Goal: Task Accomplishment & Management: Complete application form

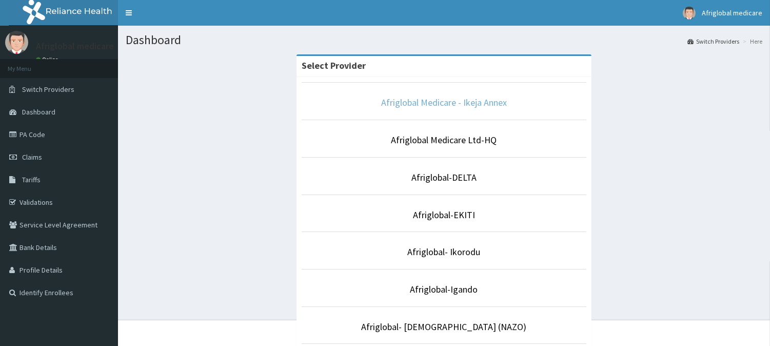
click at [464, 99] on link "Afriglobal Medicare - Ikeja Annex" at bounding box center [444, 102] width 126 height 12
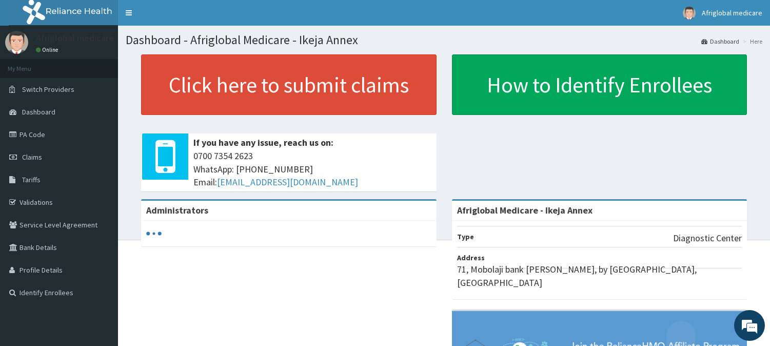
click at [327, 70] on link "Click here to submit claims" at bounding box center [289, 84] width 296 height 61
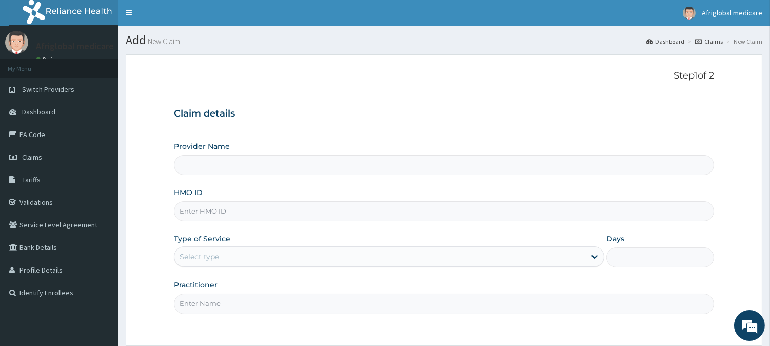
type input "Afriglobal Medicare - Ikeja Annex"
click at [199, 207] on input "HMO ID" at bounding box center [444, 211] width 540 height 20
paste input "PAD971EE"
paste input "NEM10052A"
click at [195, 209] on input "NEM10052A" at bounding box center [444, 211] width 540 height 20
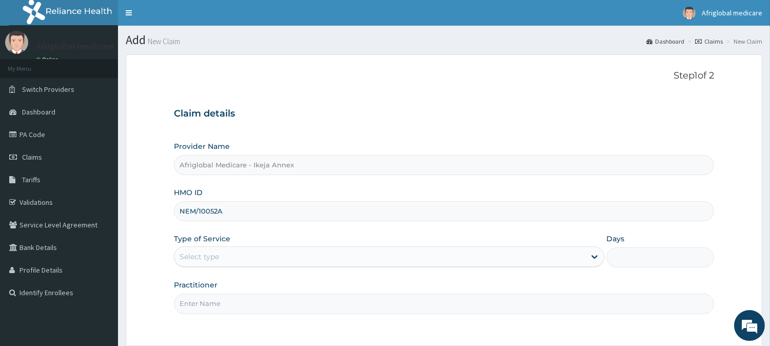
click at [220, 209] on input "NEM/10052A" at bounding box center [444, 211] width 540 height 20
click at [218, 210] on input "NEM/10052A" at bounding box center [444, 211] width 540 height 20
type input "NEM/10052/A"
click at [235, 258] on div "Select type" at bounding box center [379, 256] width 411 height 16
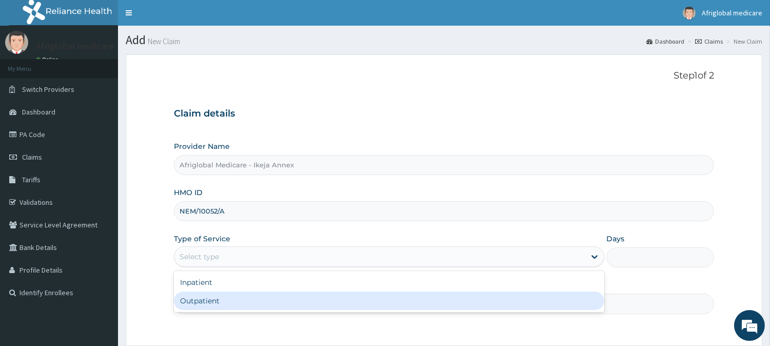
click at [233, 298] on div "Outpatient" at bounding box center [389, 300] width 430 height 18
type input "1"
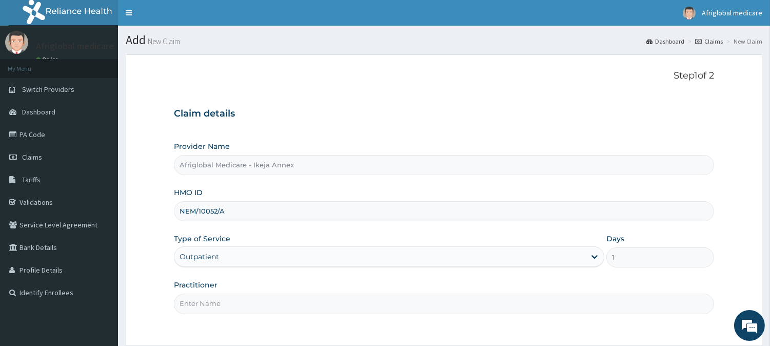
click at [233, 298] on input "Practitioner" at bounding box center [444, 303] width 540 height 20
type input "a"
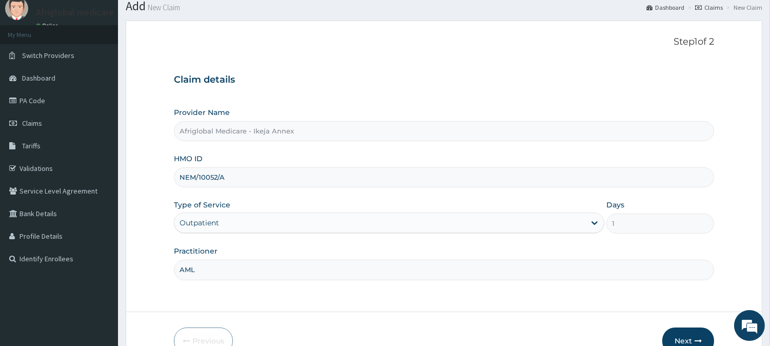
scroll to position [91, 0]
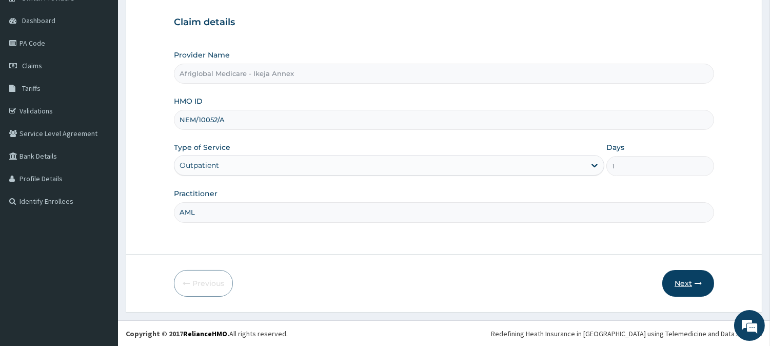
type input "AML"
click at [683, 273] on button "Next" at bounding box center [688, 283] width 52 height 27
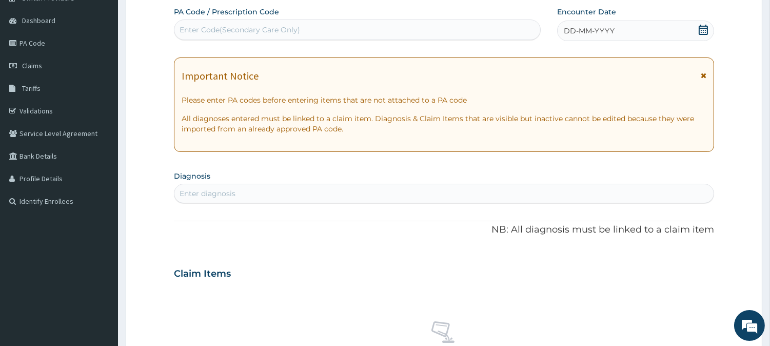
click at [305, 33] on div "Enter Code(Secondary Care Only)" at bounding box center [357, 30] width 366 height 16
paste input "PAD971EE"
click at [191, 28] on input "PAD971EE" at bounding box center [199, 30] width 38 height 10
type input "PA/D971EE"
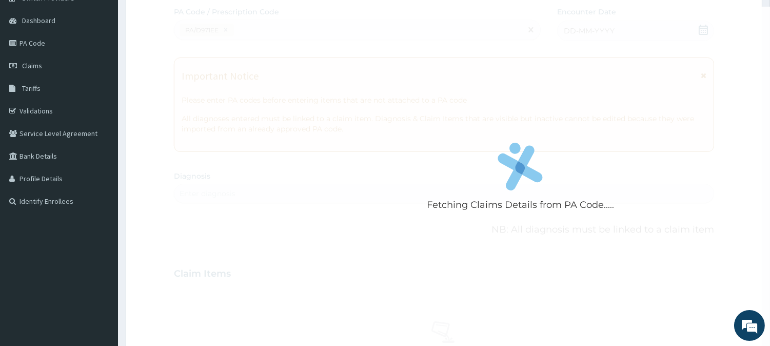
scroll to position [92, 0]
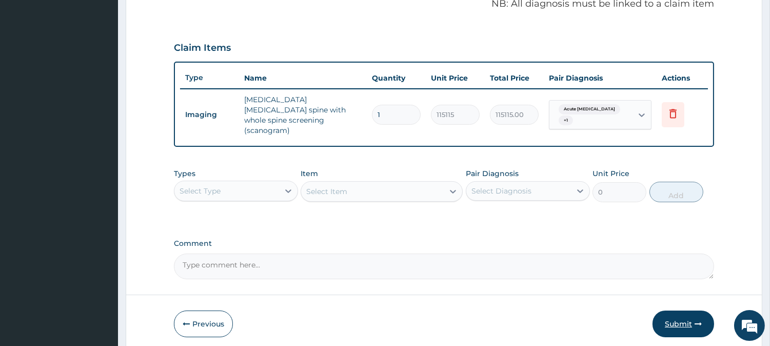
click at [660, 310] on button "Submit" at bounding box center [684, 323] width 62 height 27
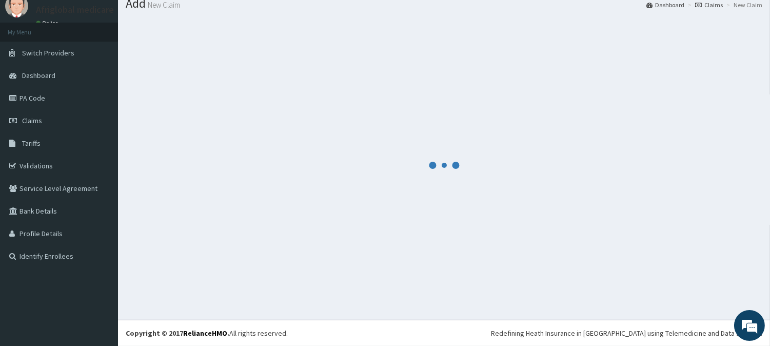
scroll to position [36, 0]
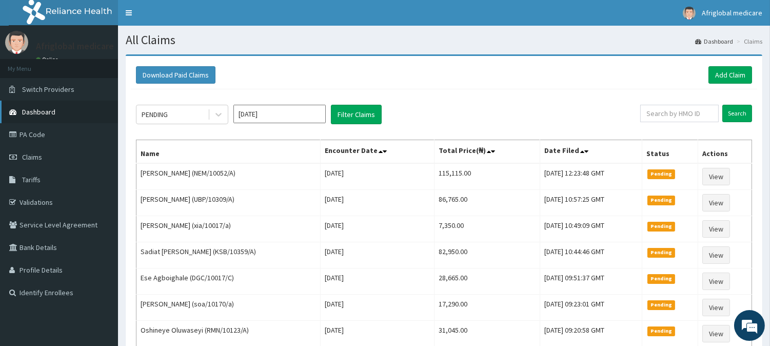
click at [62, 115] on link "Dashboard" at bounding box center [59, 112] width 118 height 23
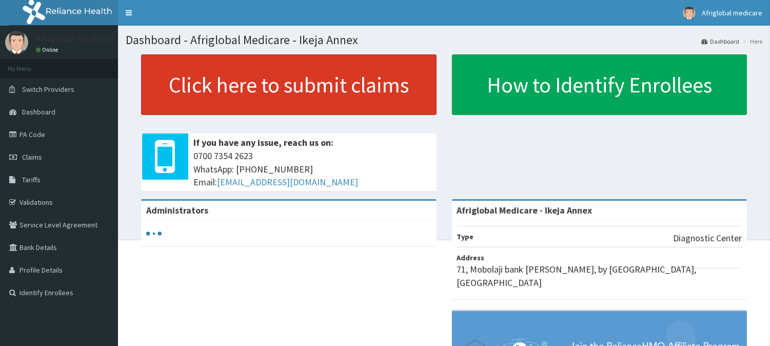
click at [329, 88] on link "Click here to submit claims" at bounding box center [289, 84] width 296 height 61
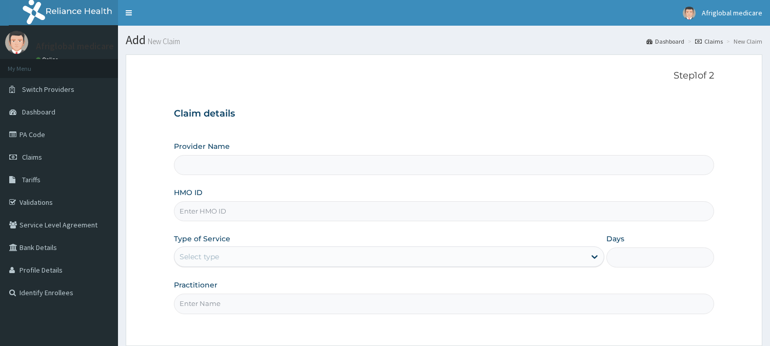
click at [266, 208] on input "HMO ID" at bounding box center [444, 211] width 540 height 20
type input "Afriglobal Medicare - Ikeja Annex"
click at [195, 212] on input "BPN10160A" at bounding box center [444, 211] width 540 height 20
click at [213, 208] on input "BPN/10160A" at bounding box center [444, 211] width 540 height 20
type input "BPN/10160/A"
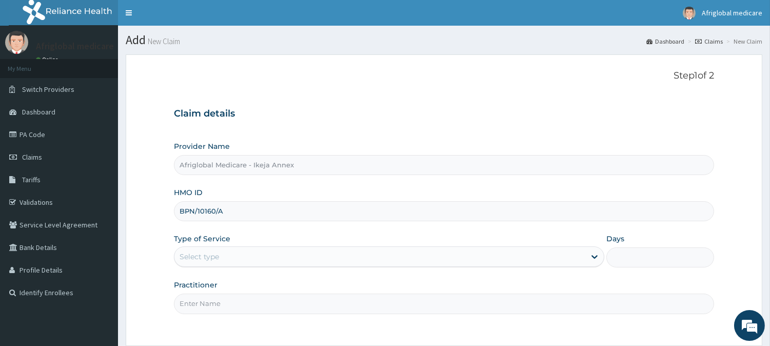
click at [213, 262] on div "Select type" at bounding box center [200, 256] width 40 height 10
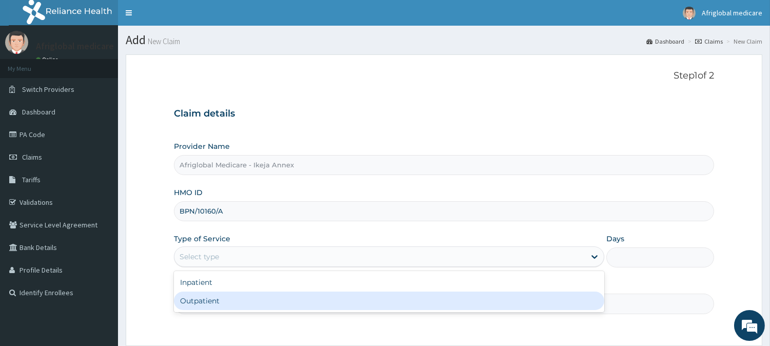
click at [221, 301] on div "Outpatient" at bounding box center [389, 300] width 430 height 18
type input "1"
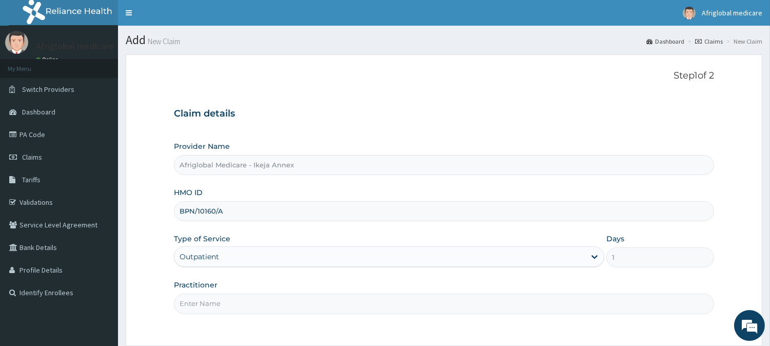
click at [222, 306] on input "Practitioner" at bounding box center [444, 303] width 540 height 20
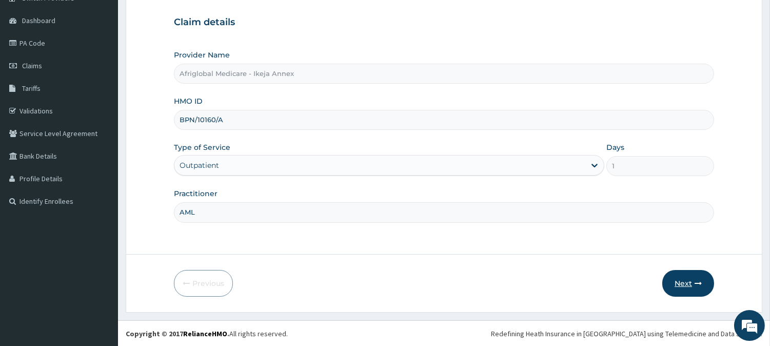
type input "AML"
click at [689, 276] on button "Next" at bounding box center [688, 283] width 52 height 27
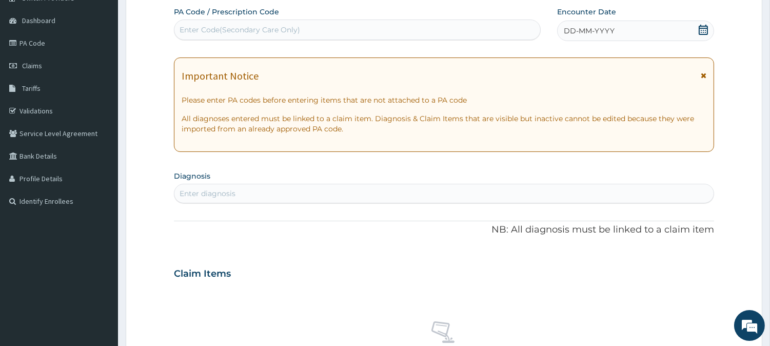
click at [240, 22] on div "Enter Code(Secondary Care Only)" at bounding box center [357, 30] width 366 height 16
paste input "PA99D3AC"
click at [192, 31] on input "PA99D3AC" at bounding box center [200, 30] width 40 height 10
click at [189, 28] on input "PA99D3AC" at bounding box center [200, 30] width 40 height 10
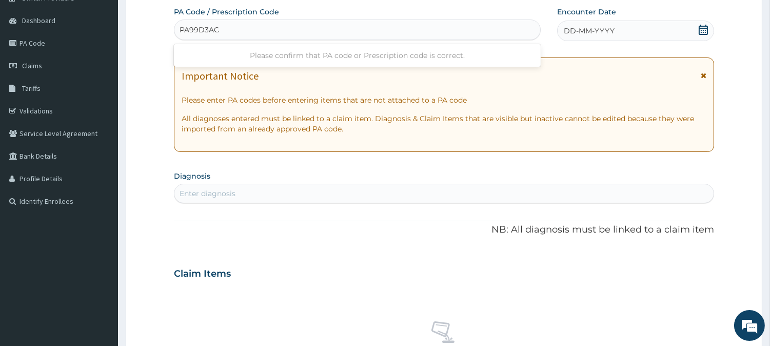
type input "PA/99D3AC"
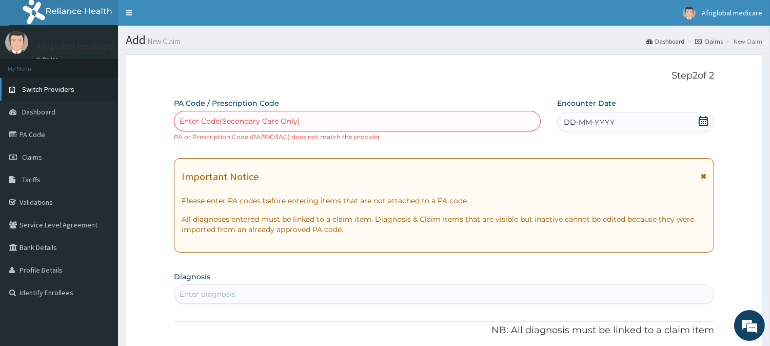
click at [54, 89] on span "Switch Providers" at bounding box center [48, 89] width 52 height 9
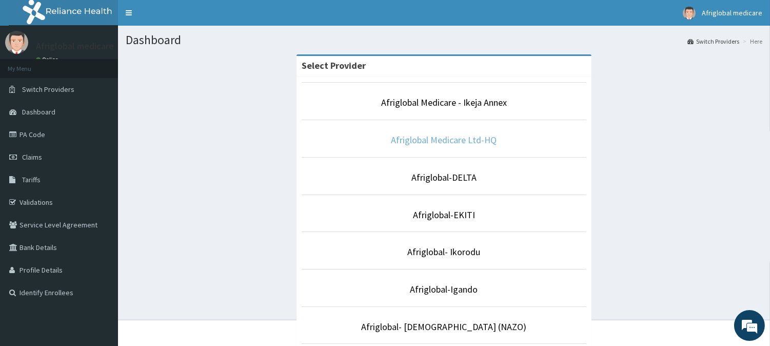
click at [447, 140] on link "Afriglobal Medicare Ltd-HQ" at bounding box center [444, 140] width 106 height 12
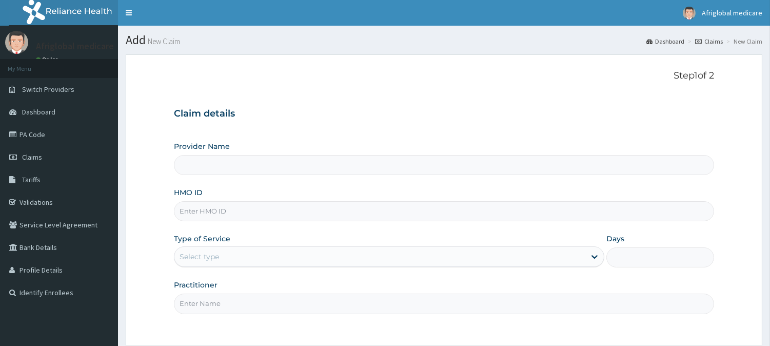
click at [220, 212] on input "HMO ID" at bounding box center [444, 211] width 540 height 20
type input "Afriglobal Medicare Ltd-HQ"
paste input "PA99D3AC"
paste input "BPN10160A"
click at [194, 208] on input "BPN10160A" at bounding box center [444, 211] width 540 height 20
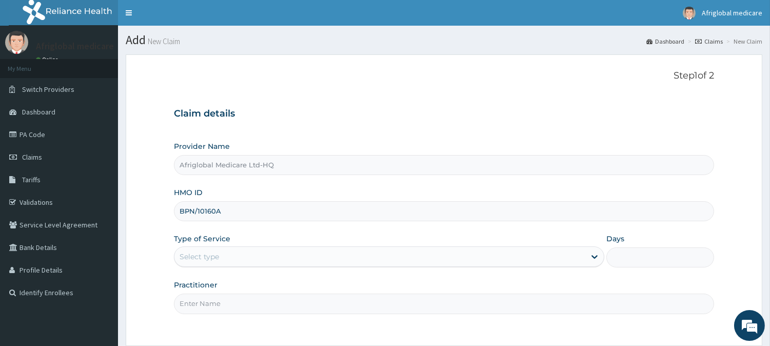
click at [213, 210] on input "BPN/10160A" at bounding box center [444, 211] width 540 height 20
type input "BPN/10160/A"
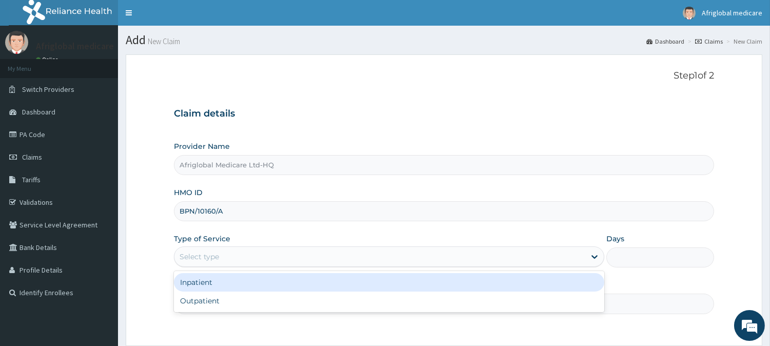
drag, startPoint x: 222, startPoint y: 252, endPoint x: 225, endPoint y: 280, distance: 27.4
click at [222, 253] on div "Select type" at bounding box center [379, 256] width 411 height 16
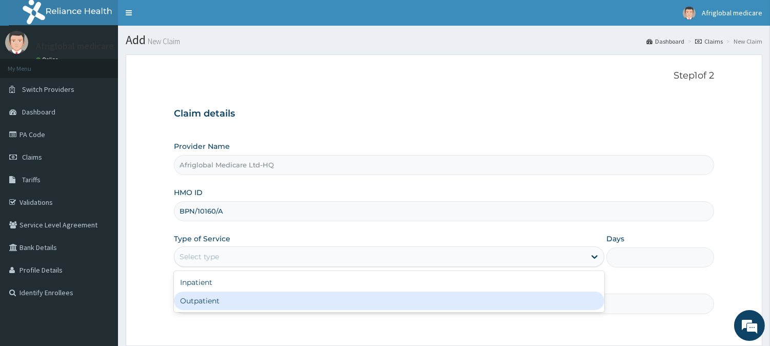
click at [226, 299] on div "Outpatient" at bounding box center [389, 300] width 430 height 18
type input "1"
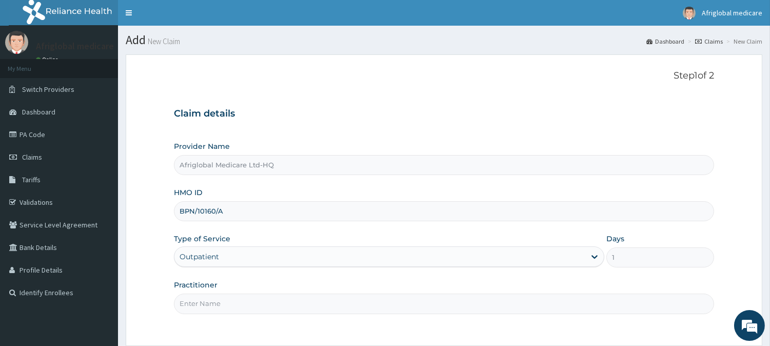
click at [226, 300] on input "Practitioner" at bounding box center [444, 303] width 540 height 20
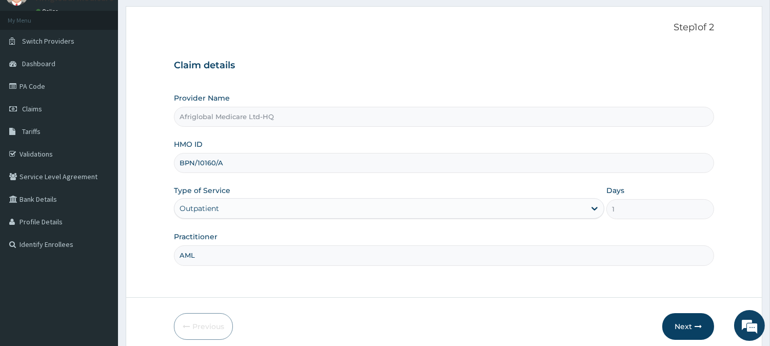
scroll to position [91, 0]
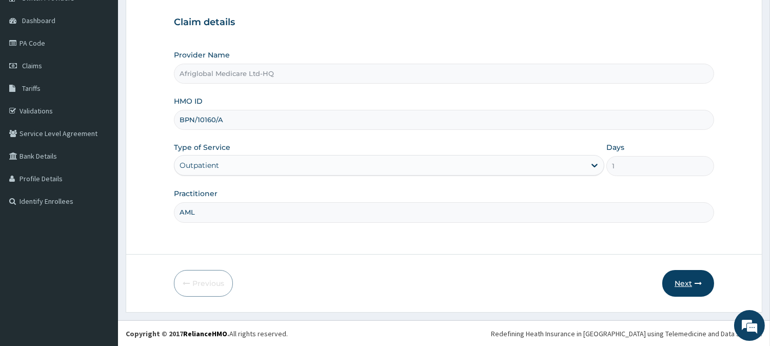
type input "AML"
click at [691, 289] on button "Next" at bounding box center [688, 283] width 52 height 27
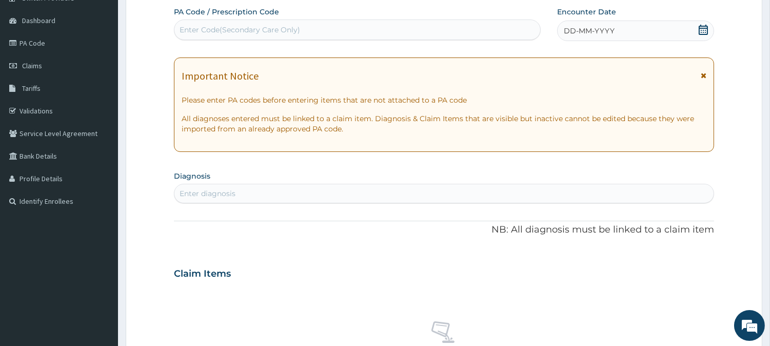
click at [232, 32] on div "Enter Code(Secondary Care Only)" at bounding box center [240, 30] width 121 height 10
paste input "PA99D3AC"
click at [187, 30] on input "PA99D3AC" at bounding box center [200, 30] width 40 height 10
click at [188, 31] on input "PA99D3AC" at bounding box center [200, 30] width 40 height 10
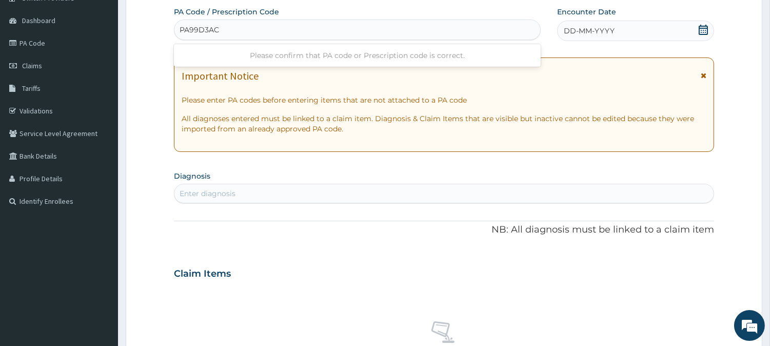
type input "PA/99D3AC"
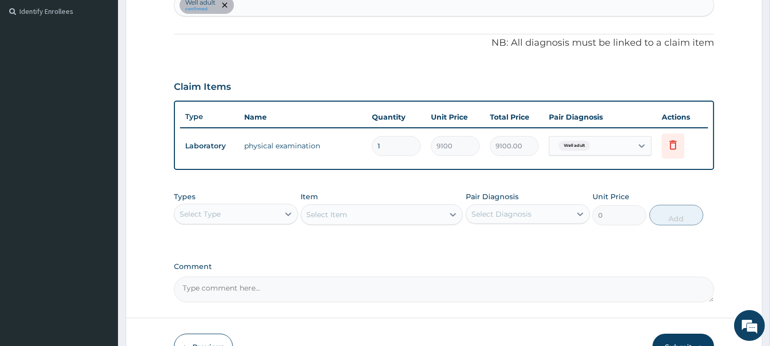
scroll to position [285, 0]
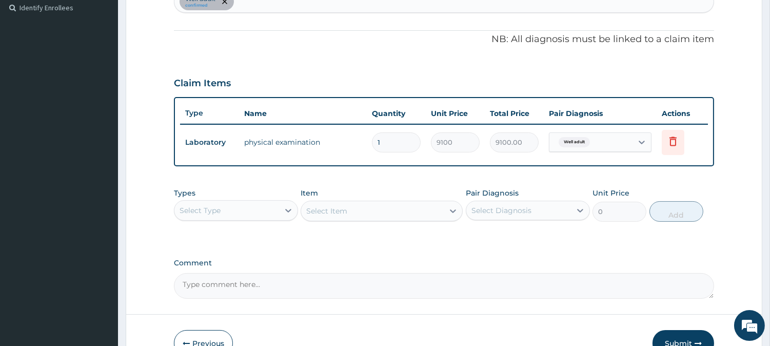
click at [246, 221] on div "Types Select Type Item Select Item Pair Diagnosis Select Diagnosis Unit Price 0…" at bounding box center [444, 205] width 540 height 44
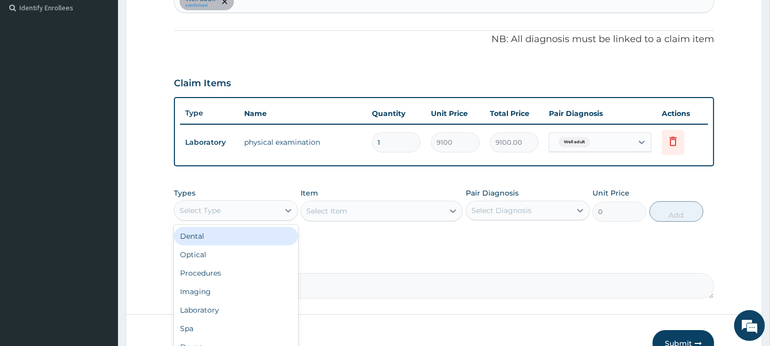
click at [252, 203] on div "Select Type" at bounding box center [226, 210] width 105 height 16
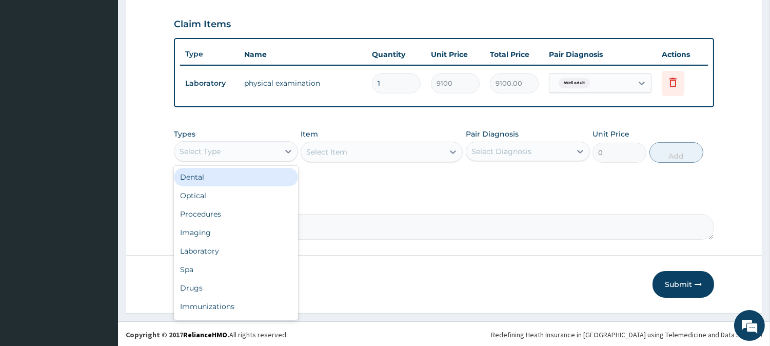
scroll to position [344, 0]
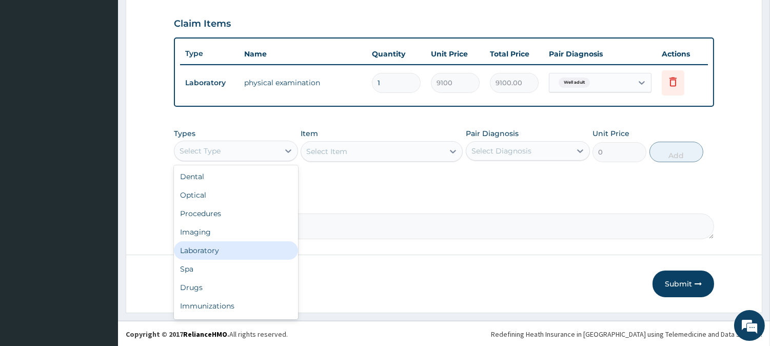
click at [240, 241] on div "Laboratory" at bounding box center [236, 250] width 124 height 18
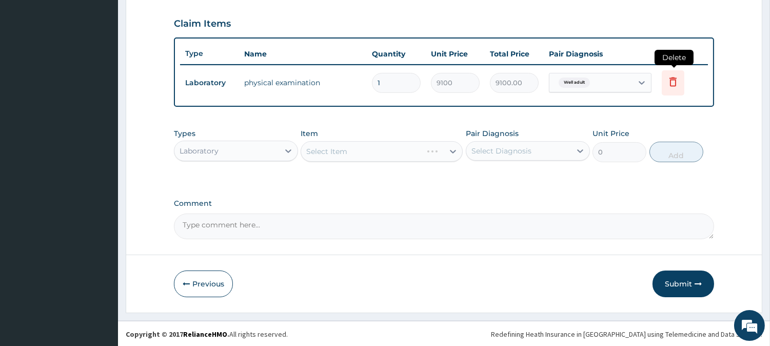
click at [673, 85] on icon at bounding box center [673, 81] width 7 height 9
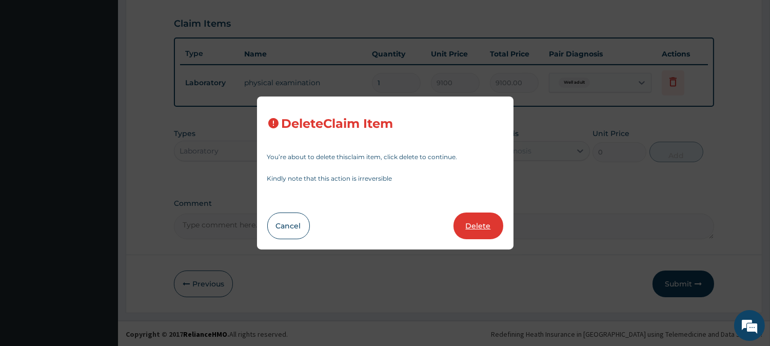
click at [484, 219] on button "Delete" at bounding box center [479, 225] width 50 height 27
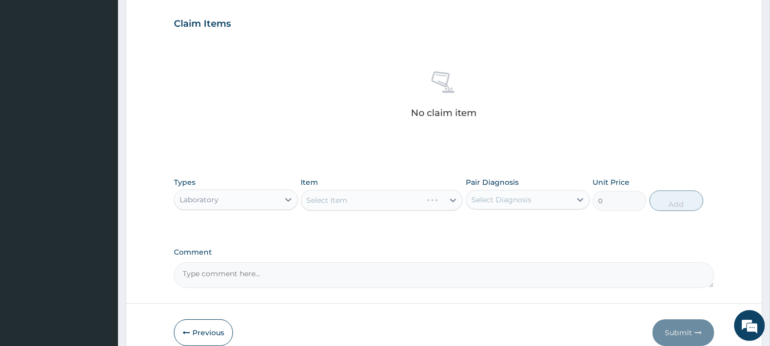
click at [346, 202] on div "Select Item" at bounding box center [382, 200] width 162 height 21
click at [383, 203] on div "Select Item" at bounding box center [372, 200] width 143 height 16
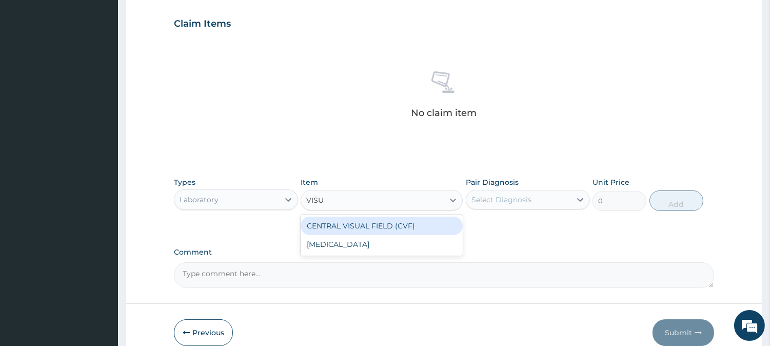
type input "VISUA"
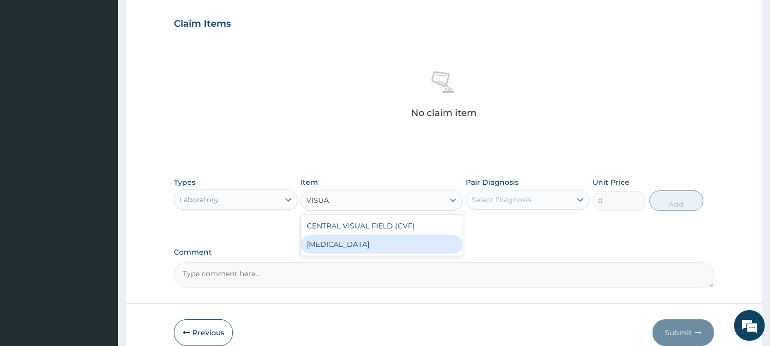
click at [375, 236] on div "VISUAL ACUITY" at bounding box center [382, 244] width 162 height 18
type input "3255"
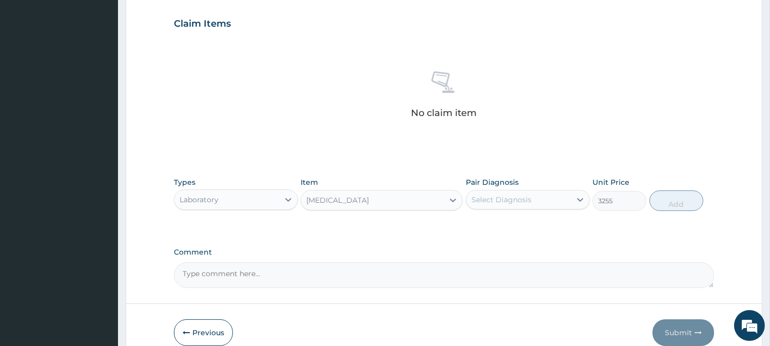
drag, startPoint x: 509, startPoint y: 195, endPoint x: 515, endPoint y: 211, distance: 16.9
click at [510, 198] on div "Select Diagnosis" at bounding box center [501, 199] width 60 height 10
click at [519, 220] on label "Well adult" at bounding box center [501, 225] width 37 height 10
checkbox input "true"
click at [668, 205] on button "Add" at bounding box center [677, 200] width 54 height 21
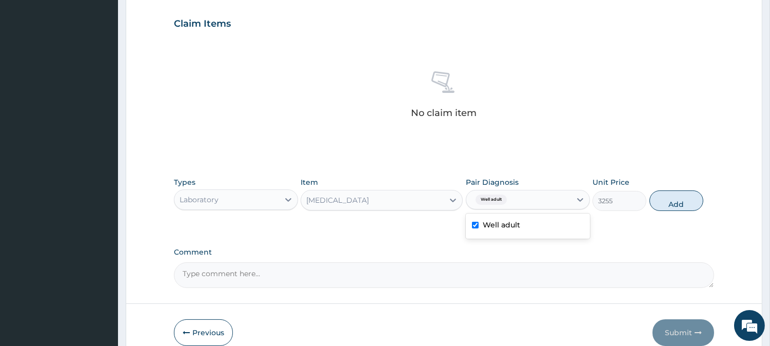
type input "0"
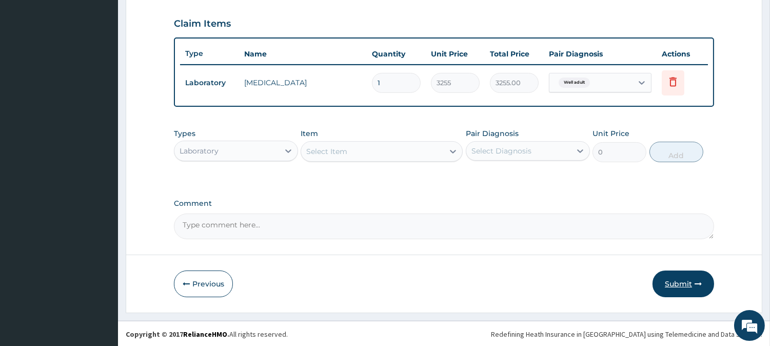
drag, startPoint x: 678, startPoint y: 301, endPoint x: 678, endPoint y: 293, distance: 7.2
click at [678, 299] on form "Step 2 of 2 PA Code / Prescription Code PA/99D3AC Encounter Date 10-09-2025 Imp…" at bounding box center [444, 11] width 637 height 602
click at [678, 293] on button "Submit" at bounding box center [684, 283] width 62 height 27
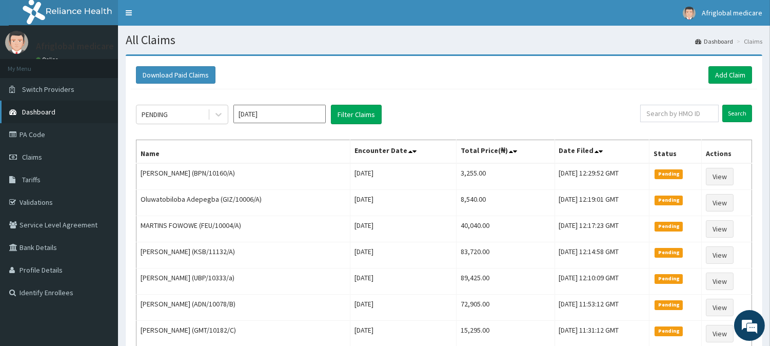
click at [86, 108] on link "Dashboard" at bounding box center [59, 112] width 118 height 23
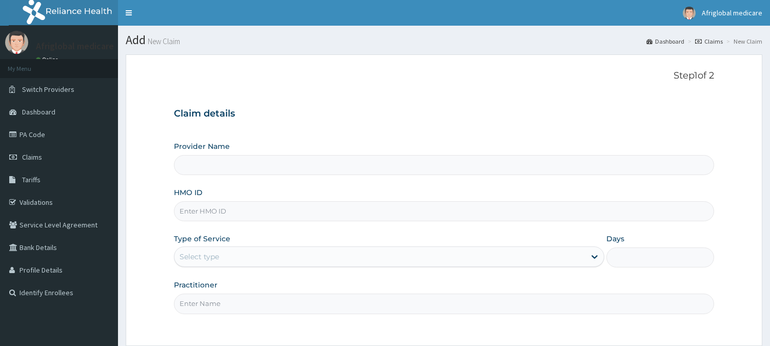
click at [303, 217] on input "HMO ID" at bounding box center [444, 211] width 540 height 20
type input "QAO10019A"
type input "Afriglobal Medicare Ltd-HQ"
click at [198, 208] on input "QAO10019A" at bounding box center [444, 211] width 540 height 20
click at [196, 209] on input "QAO10019A" at bounding box center [444, 211] width 540 height 20
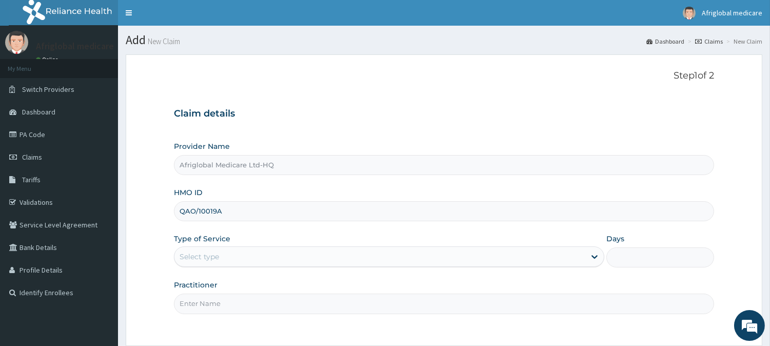
click at [216, 213] on input "QAO/10019A" at bounding box center [444, 211] width 540 height 20
type input "QAO/10019/A"
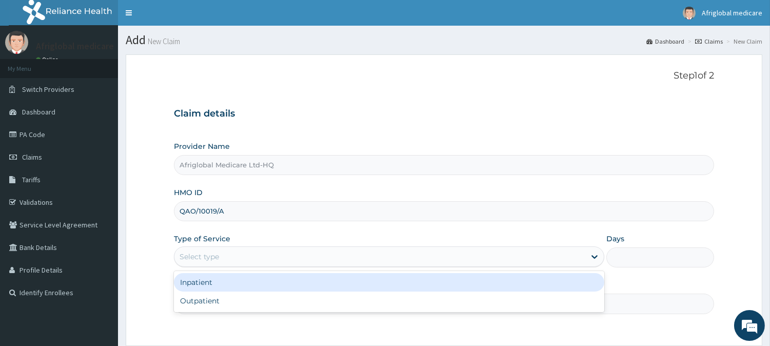
click at [232, 254] on div "Select type" at bounding box center [379, 256] width 411 height 16
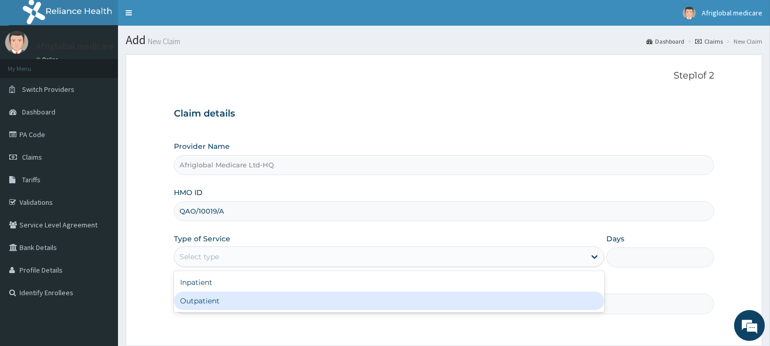
click at [230, 305] on div "Outpatient" at bounding box center [389, 300] width 430 height 18
type input "1"
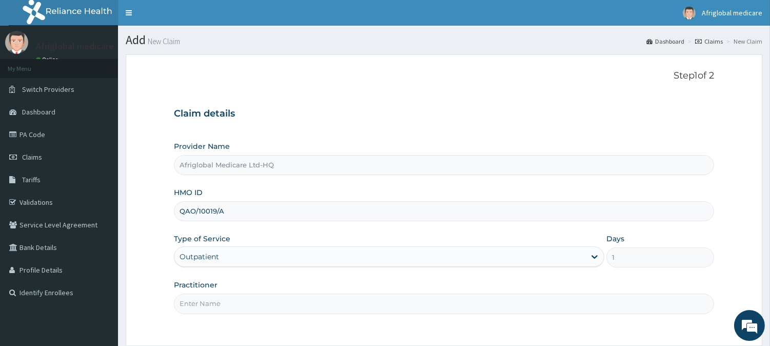
click at [230, 305] on input "Practitioner" at bounding box center [444, 303] width 540 height 20
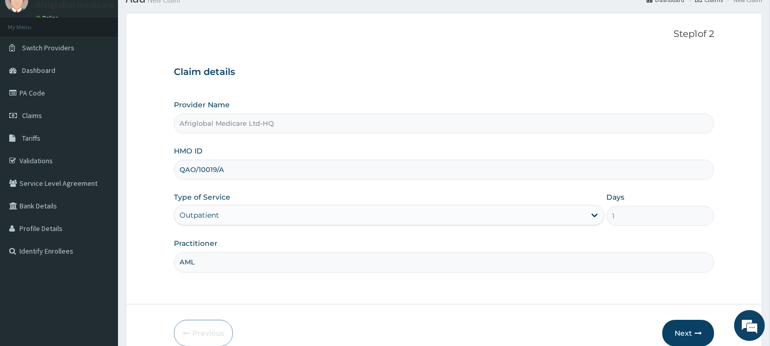
scroll to position [91, 0]
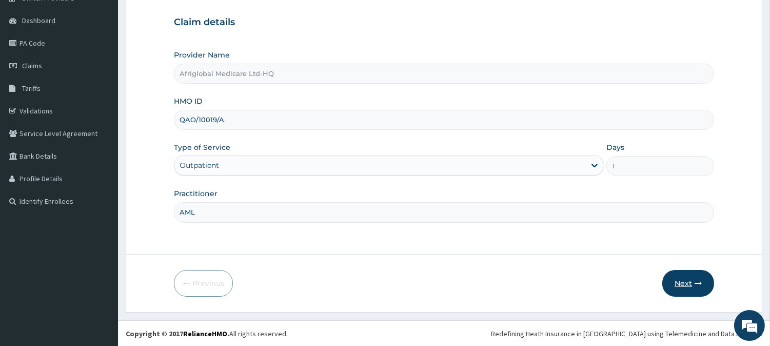
type input "AML"
click at [670, 271] on button "Next" at bounding box center [688, 283] width 52 height 27
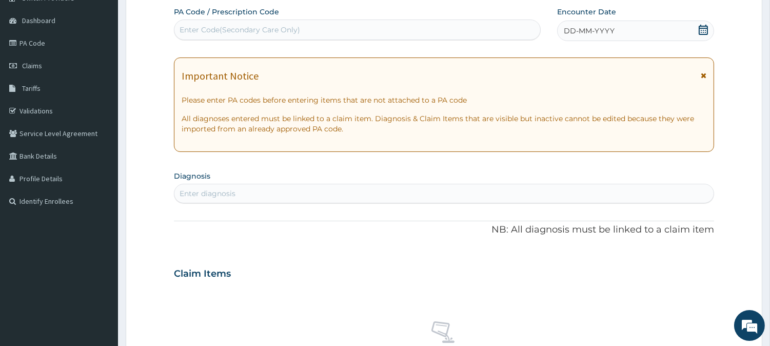
click at [278, 33] on div "Enter Code(Secondary Care Only)" at bounding box center [240, 30] width 121 height 10
paste input "PA5B65C7"
click at [190, 32] on input "PA5B65C7" at bounding box center [199, 30] width 38 height 10
type input "PA/5B65C7"
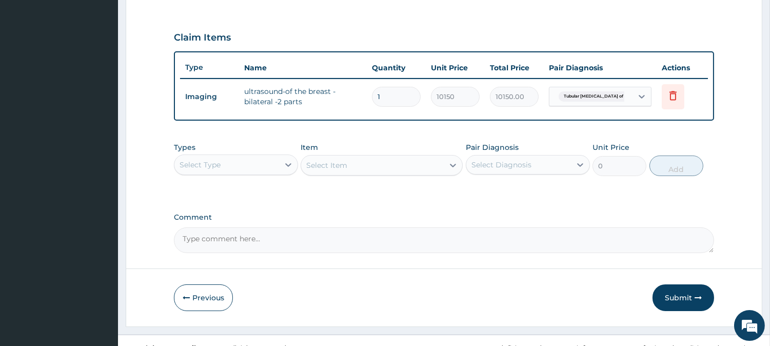
scroll to position [344, 0]
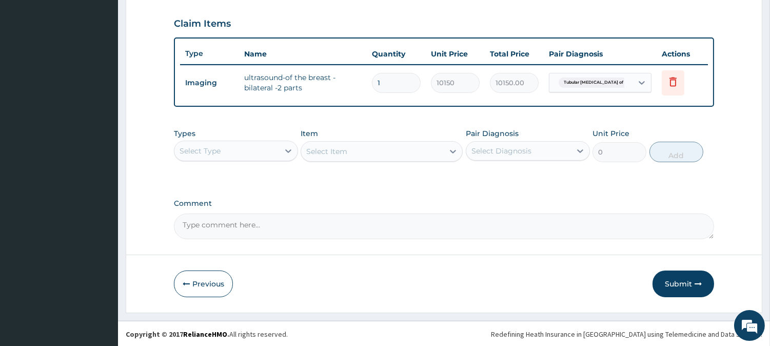
click at [666, 289] on button "Submit" at bounding box center [684, 283] width 62 height 27
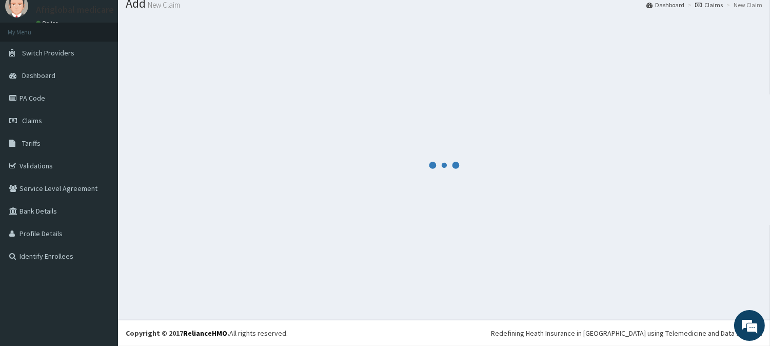
scroll to position [36, 0]
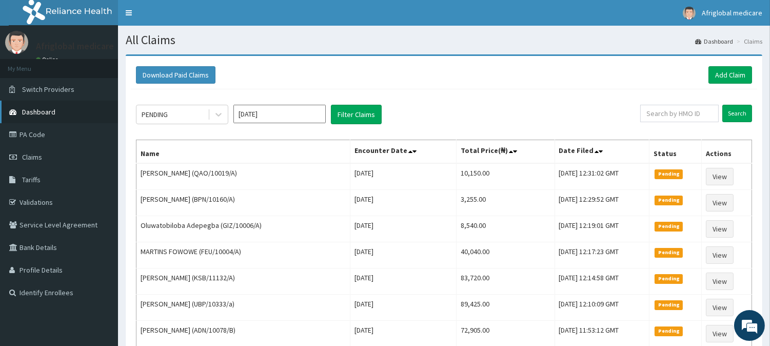
click at [74, 110] on link "Dashboard" at bounding box center [59, 112] width 118 height 23
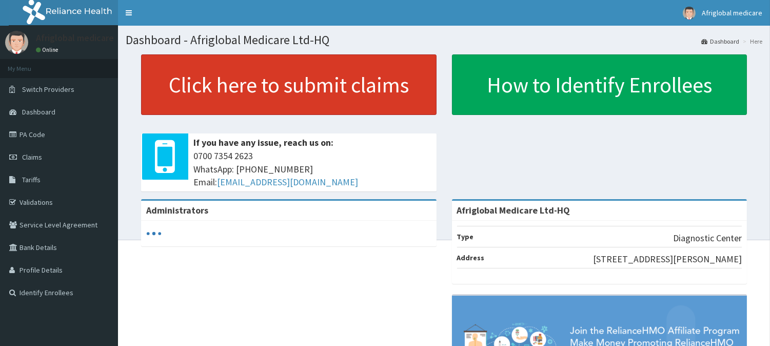
click at [257, 110] on link "Click here to submit claims" at bounding box center [289, 84] width 296 height 61
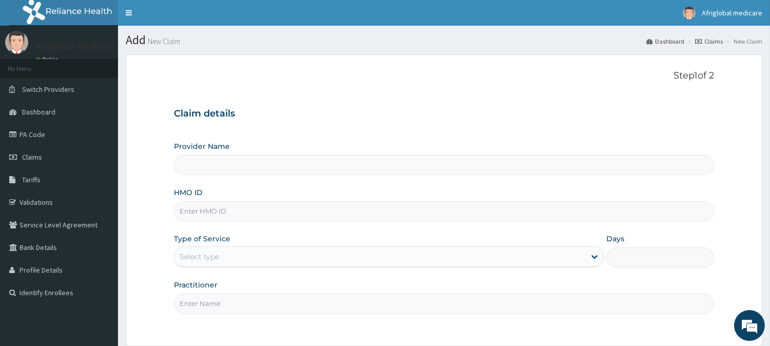
type input "Afriglobal Medicare Ltd-HQ"
click at [289, 198] on div "HMO ID" at bounding box center [444, 204] width 540 height 34
click at [290, 211] on input "HMO ID" at bounding box center [444, 211] width 540 height 20
paste input "STT10307B"
click at [190, 209] on input "STT10307B" at bounding box center [444, 211] width 540 height 20
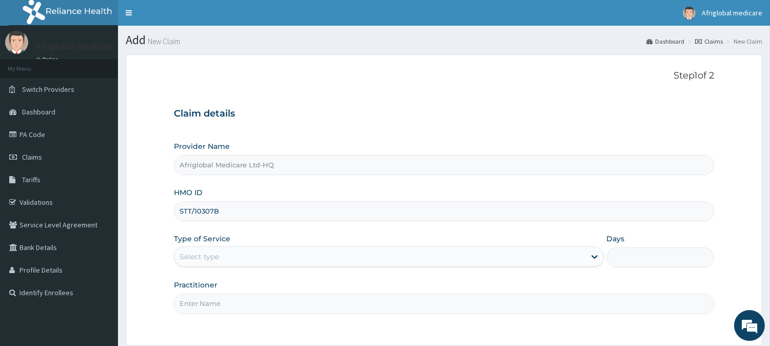
click at [213, 208] on input "STT/10307B" at bounding box center [444, 211] width 540 height 20
type input "STT/10307/B"
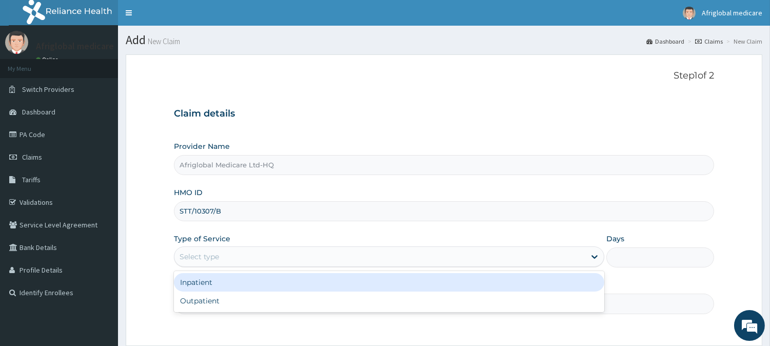
click at [226, 260] on div "Select type" at bounding box center [379, 256] width 411 height 16
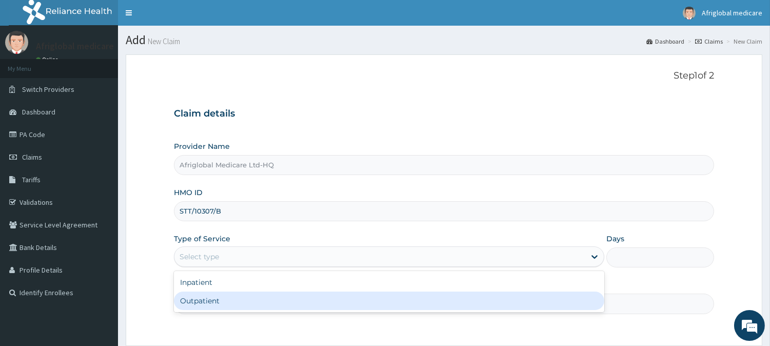
click at [233, 305] on div "Outpatient" at bounding box center [389, 300] width 430 height 18
type input "1"
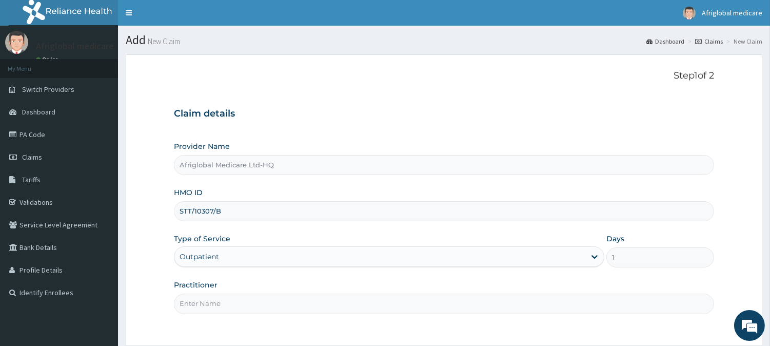
click at [233, 305] on input "Practitioner" at bounding box center [444, 303] width 540 height 20
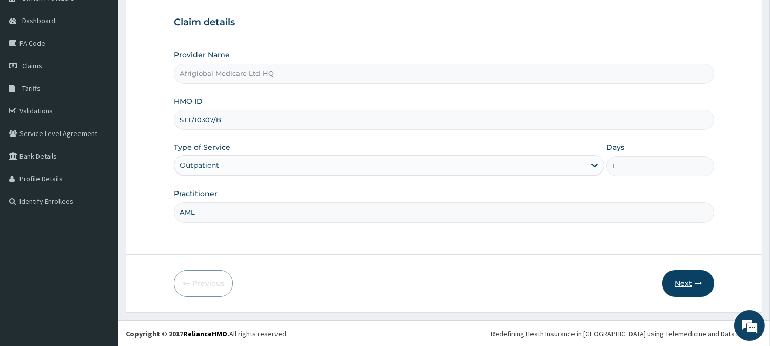
type input "AML"
click at [692, 274] on button "Next" at bounding box center [688, 283] width 52 height 27
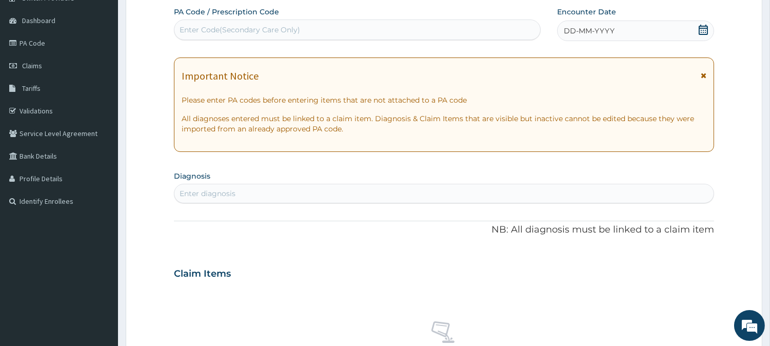
click at [308, 29] on div "Enter Code(Secondary Care Only)" at bounding box center [357, 30] width 366 height 16
paste input "PA-F5C90A"
click at [192, 29] on input "PA-F5C90A" at bounding box center [201, 30] width 42 height 10
type input "PA/F5C90A"
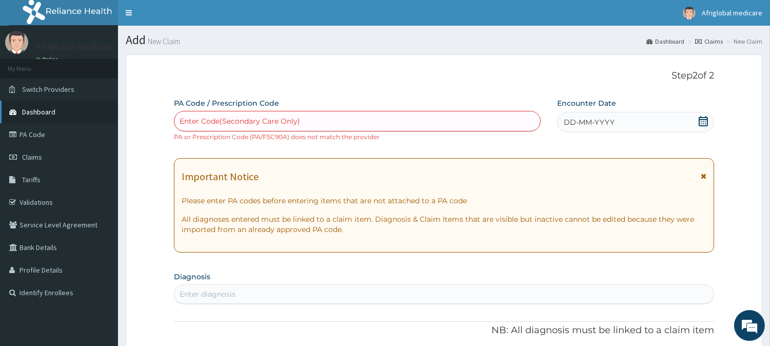
click at [78, 111] on link "Dashboard" at bounding box center [59, 112] width 118 height 23
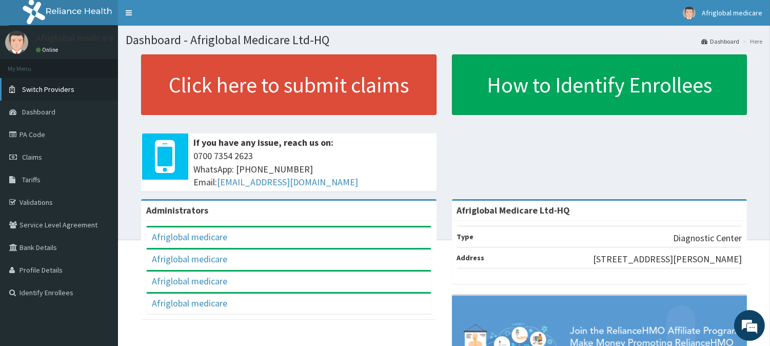
click at [63, 78] on link "Switch Providers" at bounding box center [59, 89] width 118 height 23
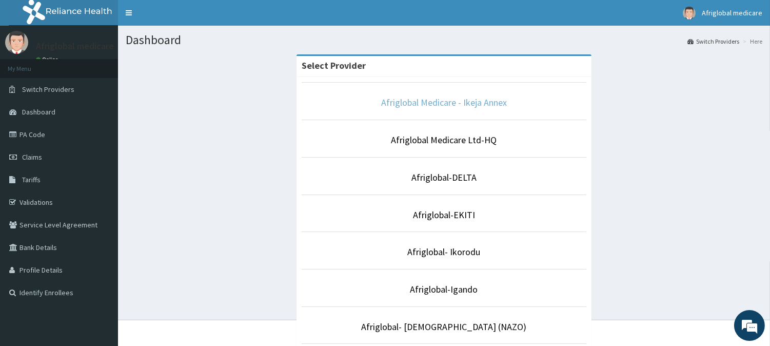
click at [478, 102] on link "Afriglobal Medicare - Ikeja Annex" at bounding box center [444, 102] width 126 height 12
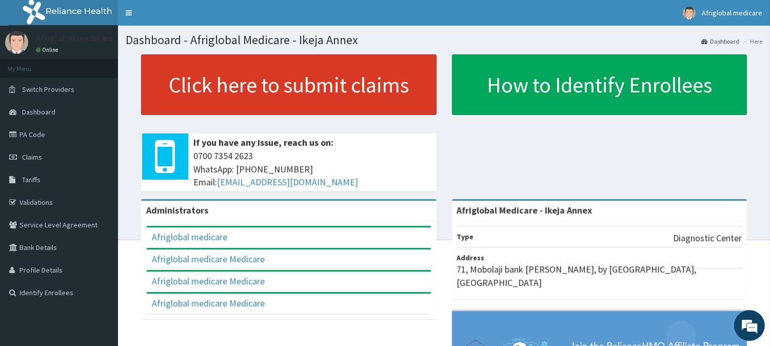
click at [365, 94] on link "Click here to submit claims" at bounding box center [289, 84] width 296 height 61
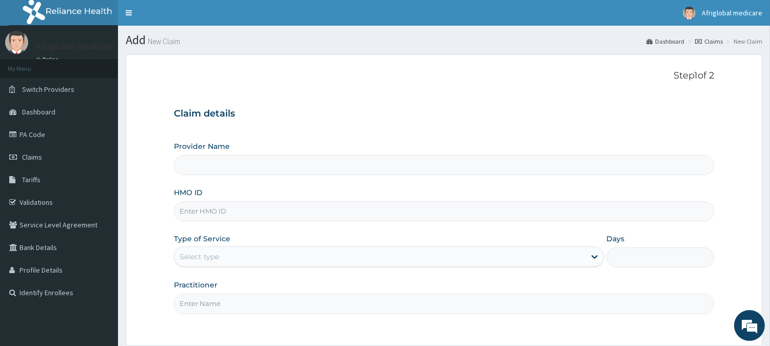
click at [303, 200] on div "HMO ID" at bounding box center [444, 204] width 540 height 34
type input "Afriglobal Medicare - Ikeja Annex"
click at [303, 206] on input "HMO ID" at bounding box center [444, 211] width 540 height 20
click at [212, 209] on input "HMO ID" at bounding box center [444, 211] width 540 height 20
paste input "STT10307B"
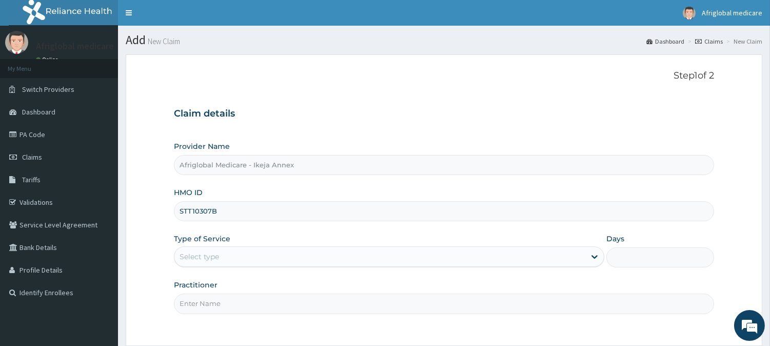
click at [192, 210] on input "STT10307B" at bounding box center [444, 211] width 540 height 20
click at [216, 213] on input "STT/10307B" at bounding box center [444, 211] width 540 height 20
type input "STT/10307/B"
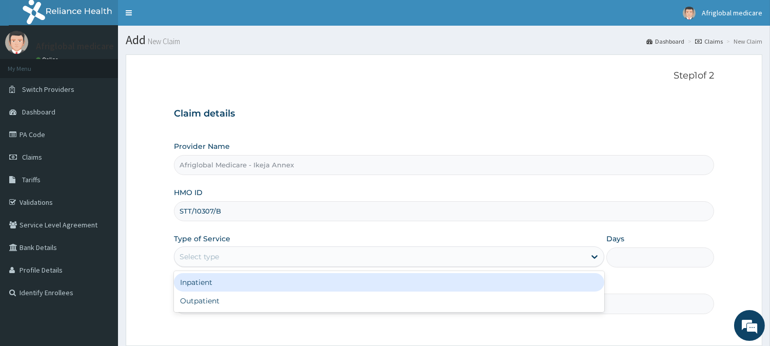
click at [258, 248] on div "Select type" at bounding box center [379, 256] width 411 height 16
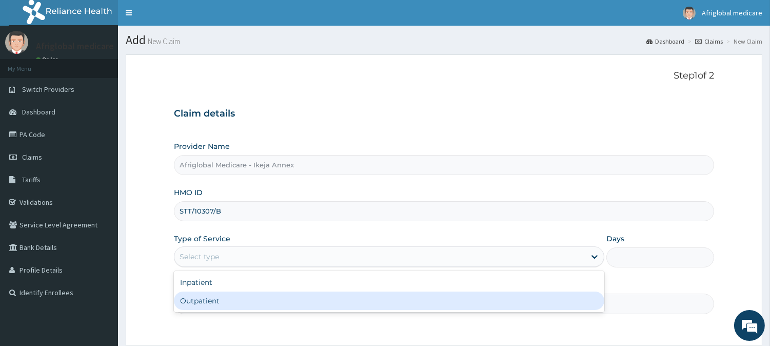
click at [253, 301] on div "Outpatient" at bounding box center [389, 300] width 430 height 18
type input "1"
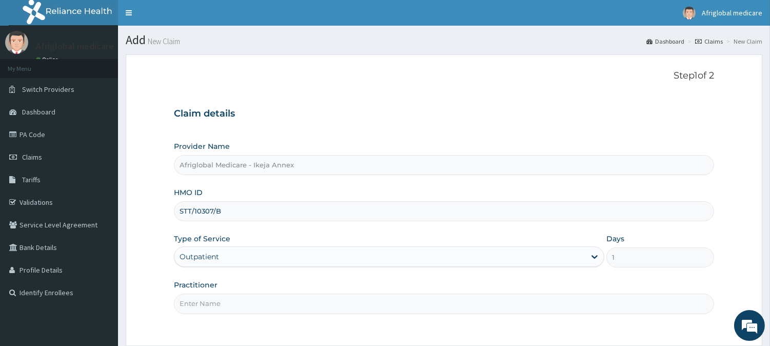
click at [253, 305] on input "Practitioner" at bounding box center [444, 303] width 540 height 20
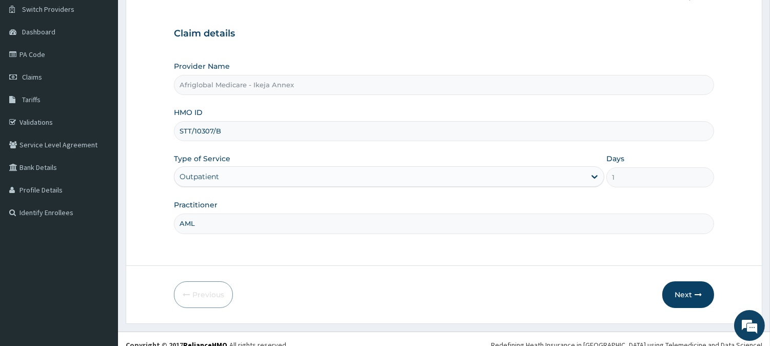
scroll to position [91, 0]
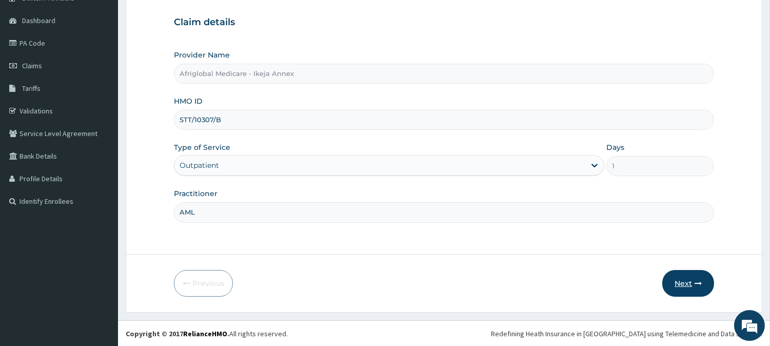
type input "AML"
drag, startPoint x: 683, startPoint y: 277, endPoint x: 688, endPoint y: 280, distance: 5.5
click at [688, 280] on button "Next" at bounding box center [688, 283] width 52 height 27
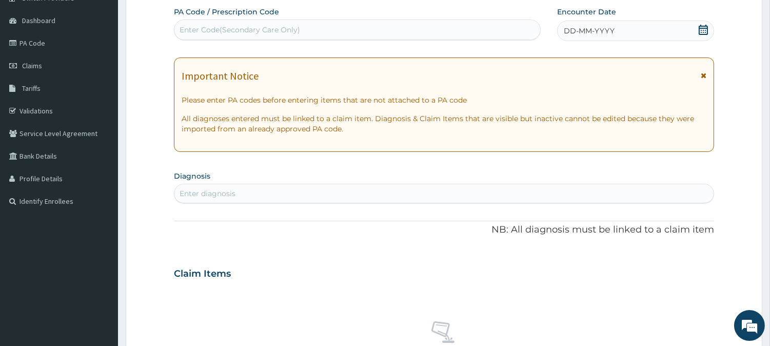
click at [192, 31] on div "Enter Code(Secondary Care Only)" at bounding box center [240, 30] width 121 height 10
paste input "PA-F5C90A"
click at [192, 31] on input "PA-F5C90A" at bounding box center [201, 30] width 42 height 10
type input "PA/F5C90A"
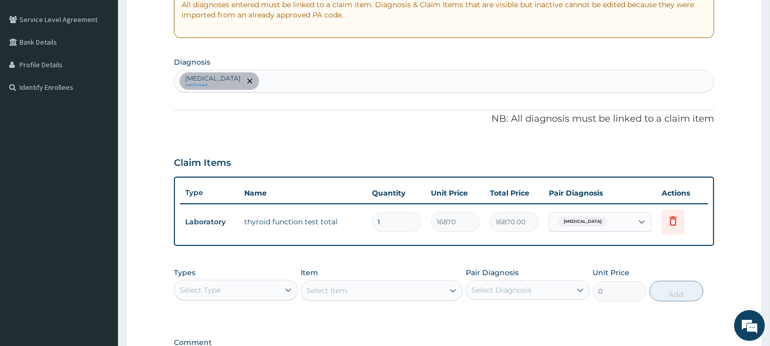
scroll to position [206, 0]
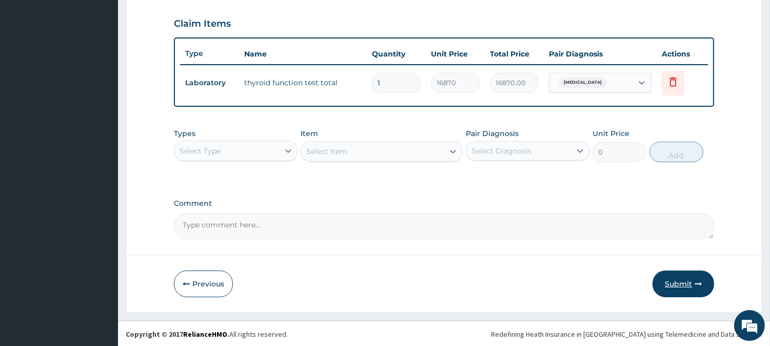
click at [680, 288] on button "Submit" at bounding box center [684, 283] width 62 height 27
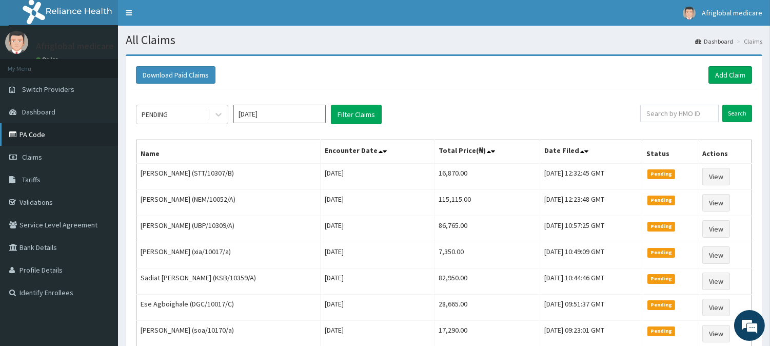
click at [31, 128] on link "PA Code" at bounding box center [59, 134] width 118 height 23
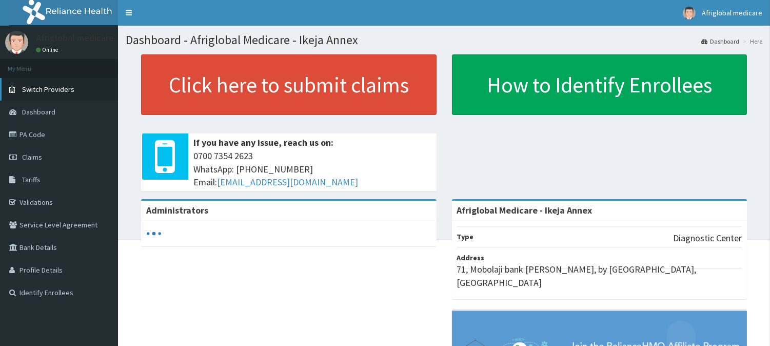
click at [63, 89] on span "Switch Providers" at bounding box center [48, 89] width 52 height 9
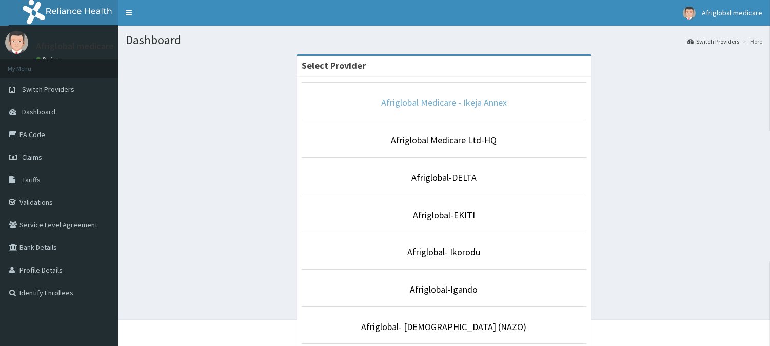
click at [434, 101] on link "Afriglobal Medicare - Ikeja Annex" at bounding box center [444, 102] width 126 height 12
click at [444, 140] on link "Afriglobal Medicare Ltd-HQ" at bounding box center [444, 140] width 106 height 12
click at [462, 146] on p "Afriglobal Medicare Ltd-HQ" at bounding box center [444, 139] width 285 height 13
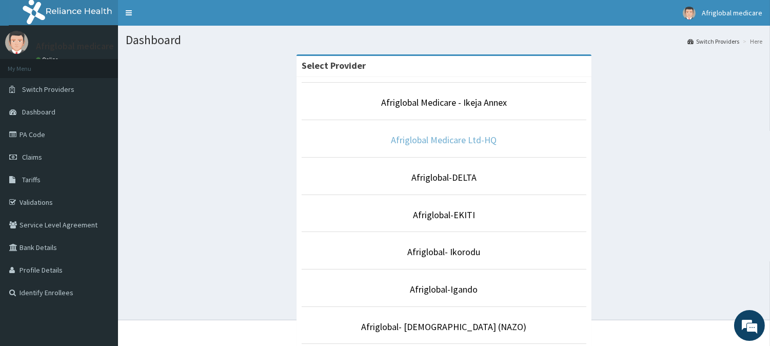
click at [462, 141] on link "Afriglobal Medicare Ltd-HQ" at bounding box center [444, 140] width 106 height 12
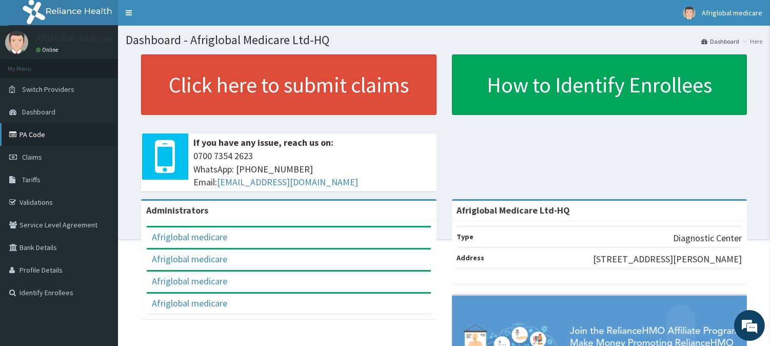
click at [53, 134] on link "PA Code" at bounding box center [59, 134] width 118 height 23
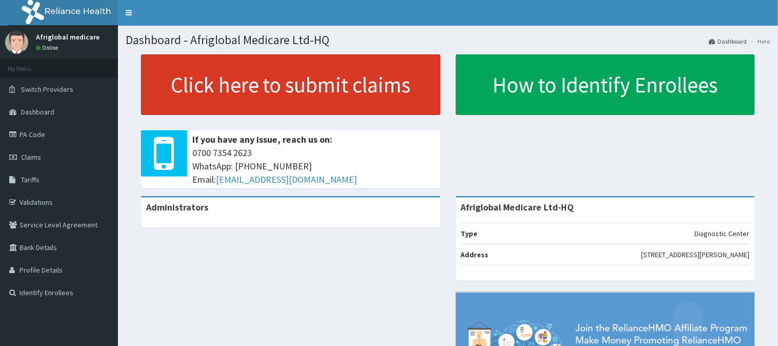
click at [288, 77] on link "Click here to submit claims" at bounding box center [291, 84] width 300 height 61
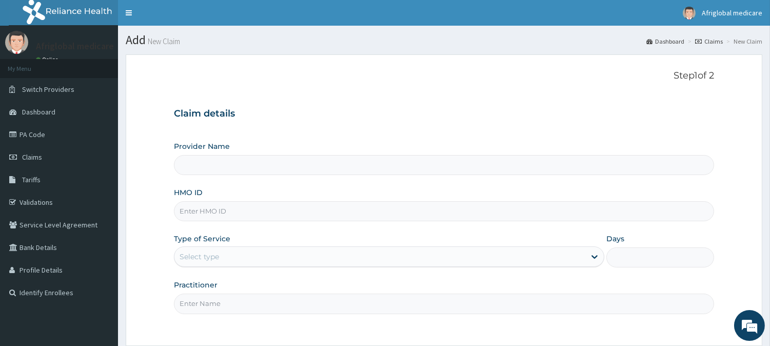
type input "Afriglobal Medicare Ltd-HQ"
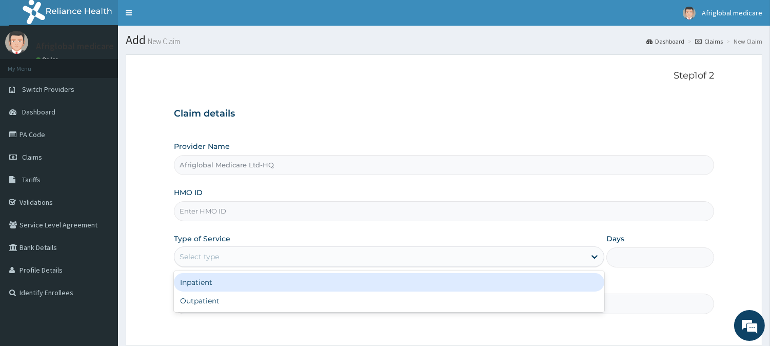
click at [290, 249] on div "Select type" at bounding box center [379, 256] width 411 height 16
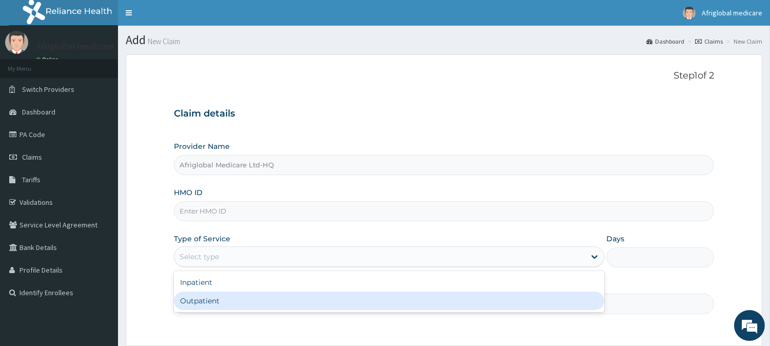
click at [294, 303] on div "Outpatient" at bounding box center [389, 300] width 430 height 18
type input "1"
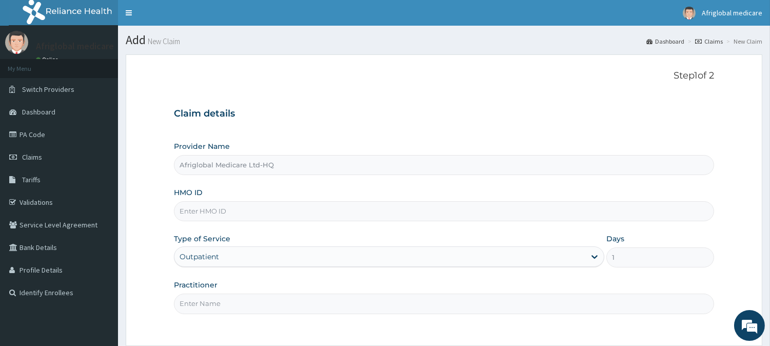
click at [273, 215] on input "HMO ID" at bounding box center [444, 211] width 540 height 20
paste input "DGE10021A"
click at [192, 212] on input "DGE10021A" at bounding box center [444, 211] width 540 height 20
click at [214, 210] on input "DGE/10021A" at bounding box center [444, 211] width 540 height 20
type input "DGE/10021/A"
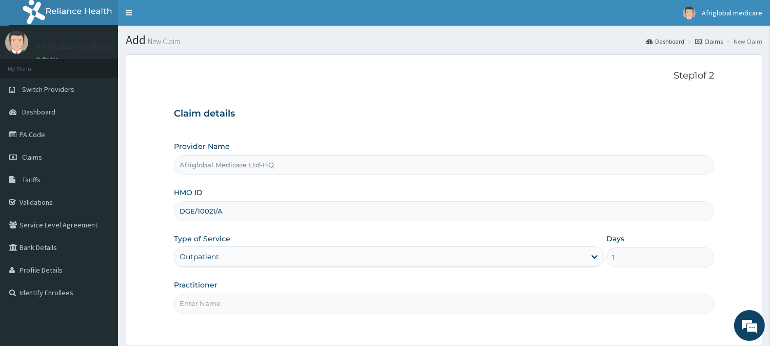
click at [238, 301] on input "Practitioner" at bounding box center [444, 303] width 540 height 20
click at [242, 310] on input "Practitioner" at bounding box center [444, 303] width 540 height 20
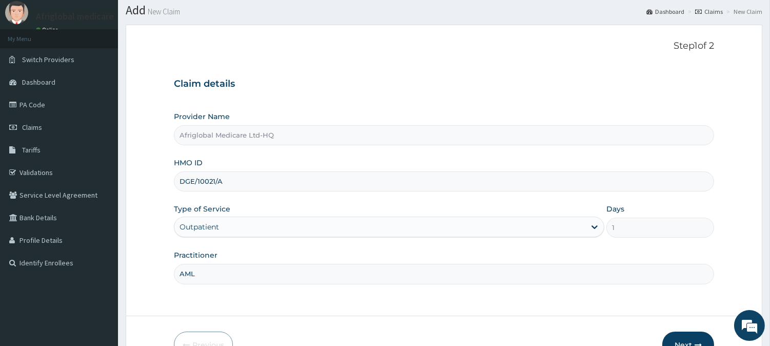
scroll to position [57, 0]
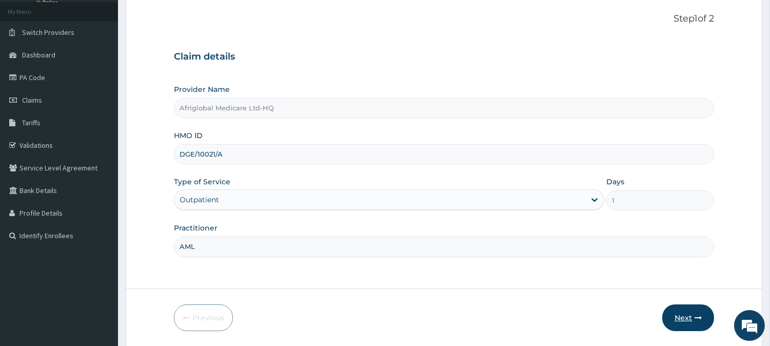
type input "AML"
click at [664, 321] on button "Next" at bounding box center [688, 317] width 52 height 27
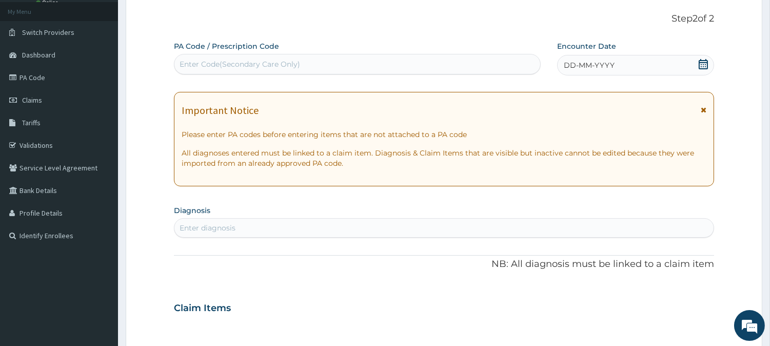
click at [320, 64] on div "Enter Code(Secondary Care Only)" at bounding box center [357, 64] width 366 height 16
paste input "PA0E7D09"
click at [188, 63] on input "PA0E7D09" at bounding box center [200, 64] width 40 height 10
type input "PA/0E7D09"
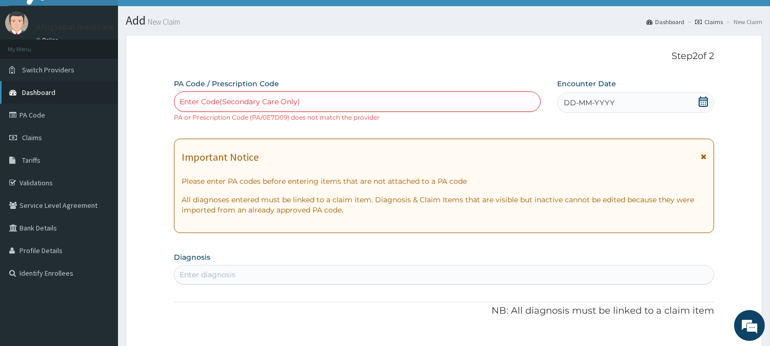
scroll to position [0, 0]
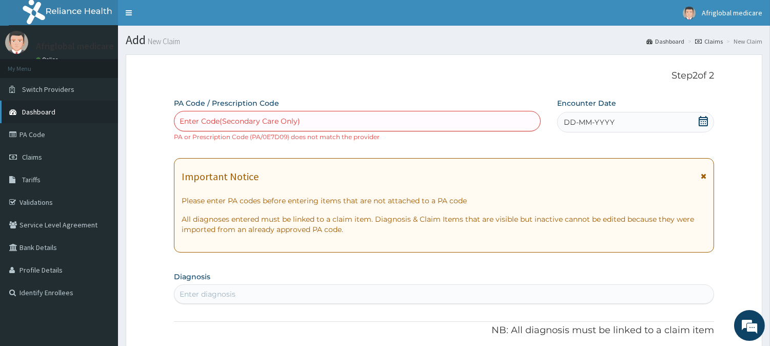
click at [50, 109] on span "Dashboard" at bounding box center [38, 111] width 33 height 9
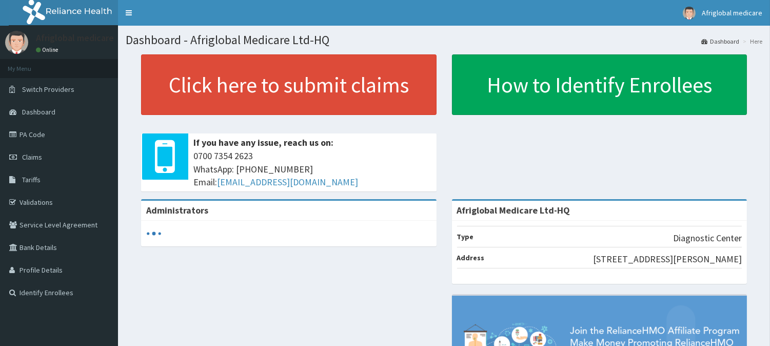
click at [51, 86] on span "Switch Providers" at bounding box center [48, 89] width 52 height 9
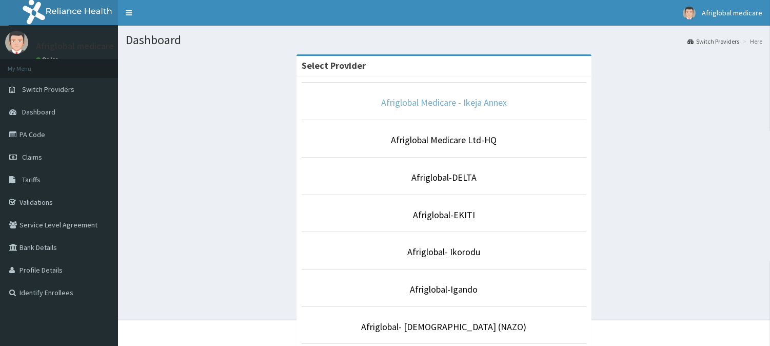
click at [444, 98] on link "Afriglobal Medicare - Ikeja Annex" at bounding box center [444, 102] width 126 height 12
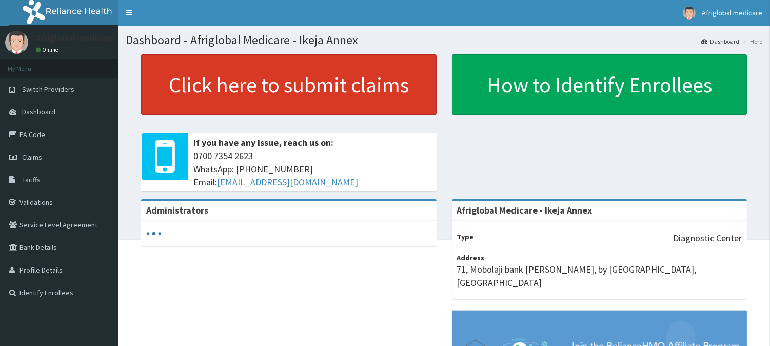
click at [253, 93] on link "Click here to submit claims" at bounding box center [289, 84] width 296 height 61
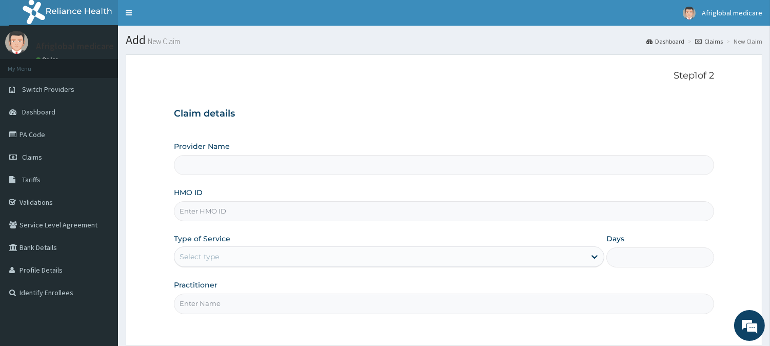
click at [227, 213] on input "HMO ID" at bounding box center [444, 211] width 540 height 20
type input "Afriglobal Medicare - Ikeja Annex"
paste input "DGE10021A"
click at [192, 201] on input "DGE10021A" at bounding box center [444, 211] width 540 height 20
click at [212, 206] on input "DGE/10021A" at bounding box center [444, 211] width 540 height 20
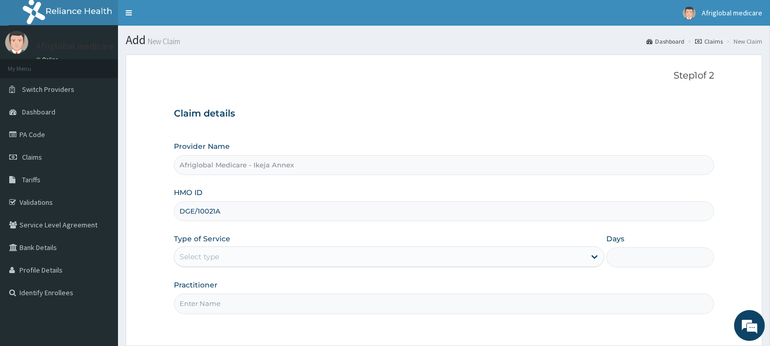
click at [215, 210] on input "DGE/10021A" at bounding box center [444, 211] width 540 height 20
type input "DGE/10021/A"
drag, startPoint x: 225, startPoint y: 244, endPoint x: 227, endPoint y: 255, distance: 11.6
click at [227, 252] on div "Type of Service Select type" at bounding box center [389, 250] width 430 height 34
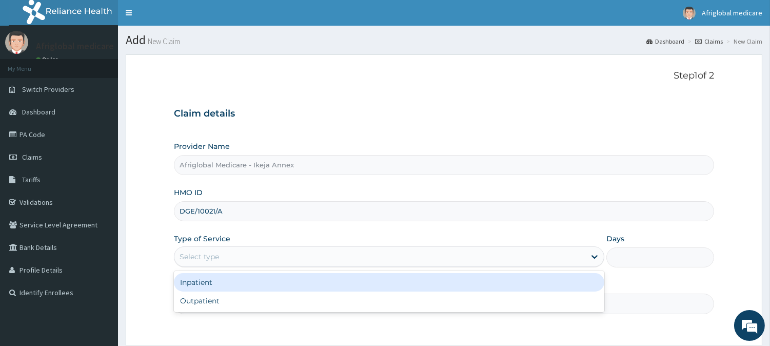
click at [228, 260] on div "Select type" at bounding box center [379, 256] width 411 height 16
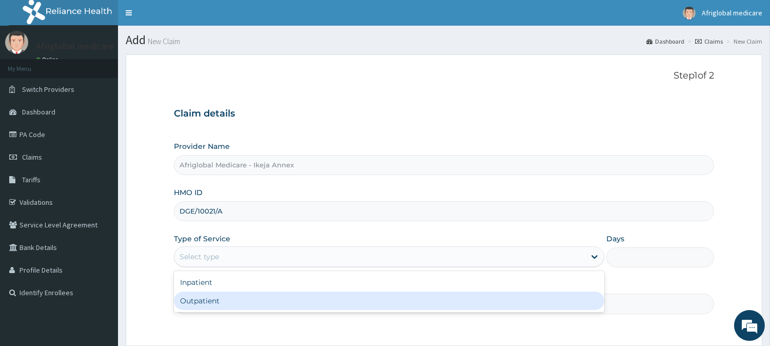
click at [228, 293] on div "Outpatient" at bounding box center [389, 300] width 430 height 18
type input "1"
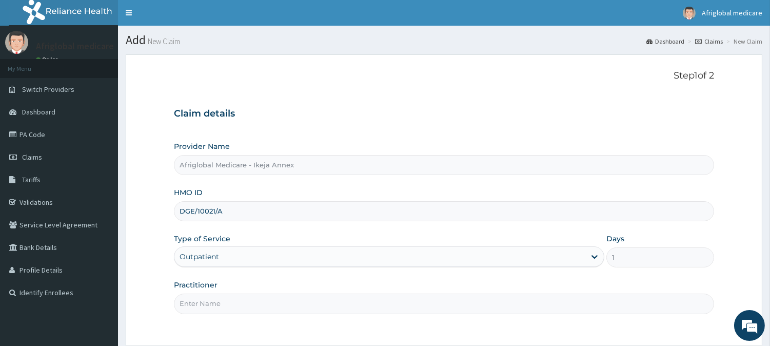
click at [228, 303] on input "Practitioner" at bounding box center [444, 303] width 540 height 20
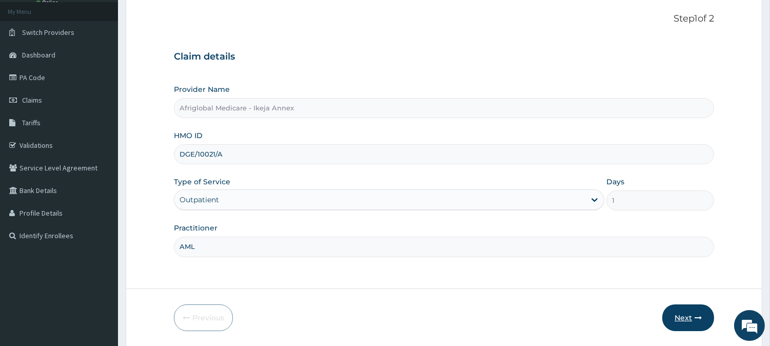
type input "AML"
click at [697, 321] on button "Next" at bounding box center [688, 317] width 52 height 27
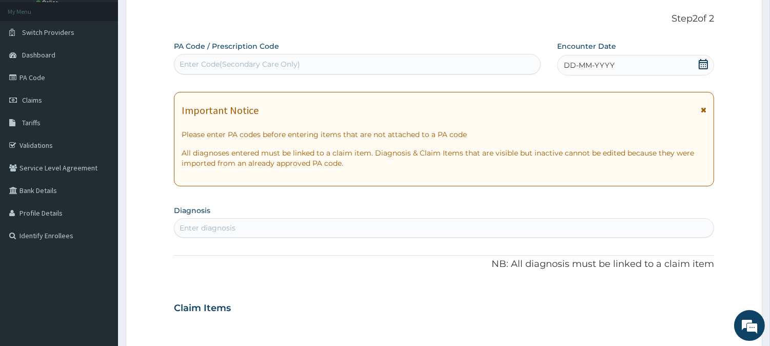
click at [303, 61] on div "Enter Code(Secondary Care Only)" at bounding box center [357, 64] width 366 height 16
paste input "PA0E7D09"
click at [191, 65] on input "PA0E7D09" at bounding box center [200, 64] width 40 height 10
type input "PA/0E7D09"
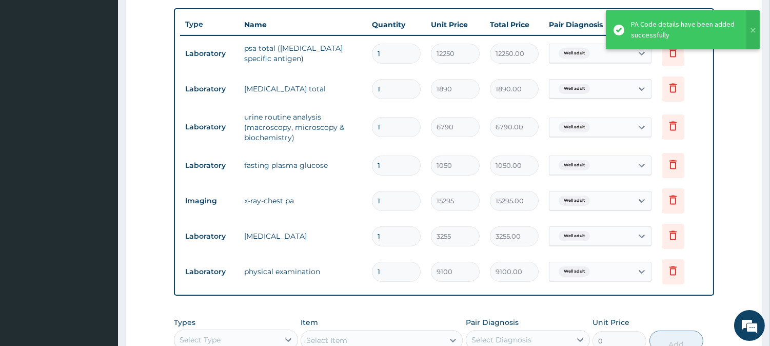
scroll to position [358, 0]
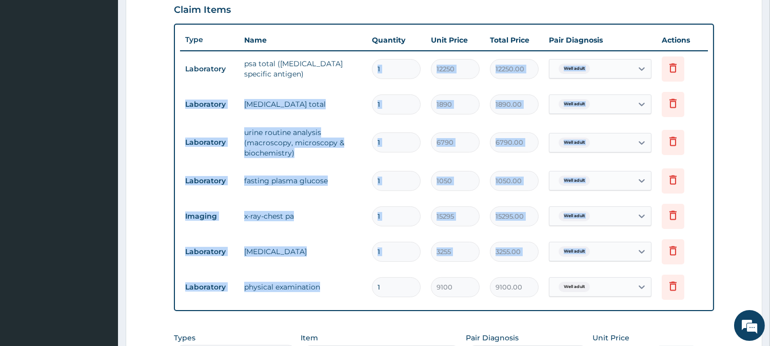
drag, startPoint x: 425, startPoint y: 64, endPoint x: 423, endPoint y: 290, distance: 226.3
click at [423, 290] on tbody "Laboratory psa total (prostate specific antigen) 1 12250 12250.00 Well adult De…" at bounding box center [444, 178] width 528 height 254
click at [423, 290] on td "1" at bounding box center [396, 287] width 59 height 30
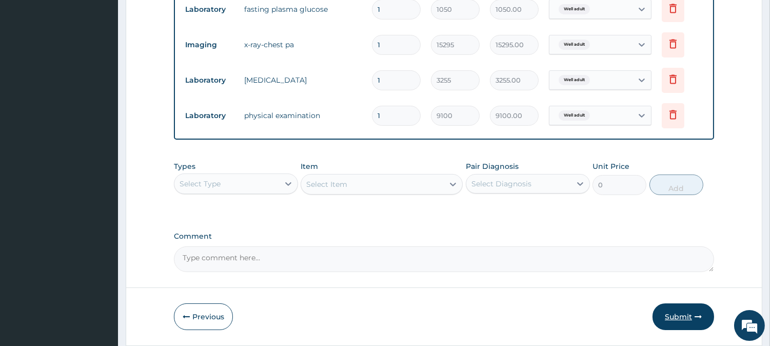
click at [674, 319] on button "Submit" at bounding box center [684, 316] width 62 height 27
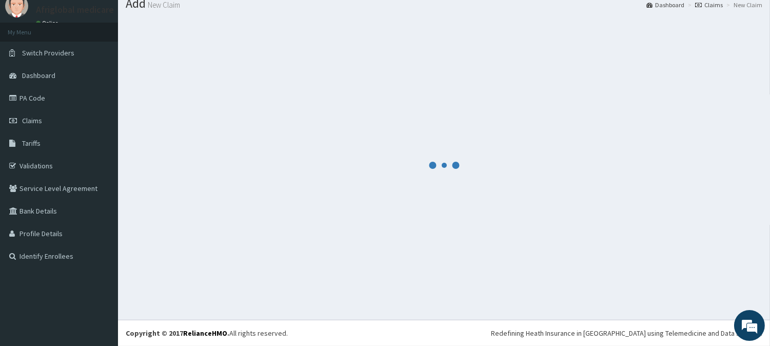
scroll to position [36, 0]
